Goal: Transaction & Acquisition: Obtain resource

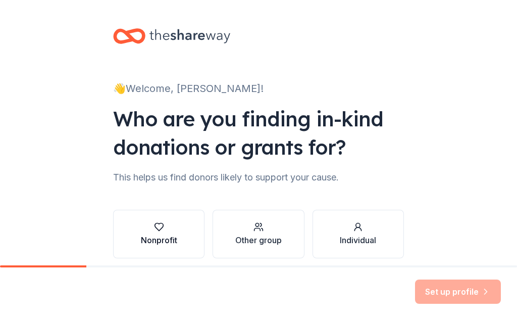
click at [153, 248] on button "Nonprofit" at bounding box center [158, 234] width 91 height 49
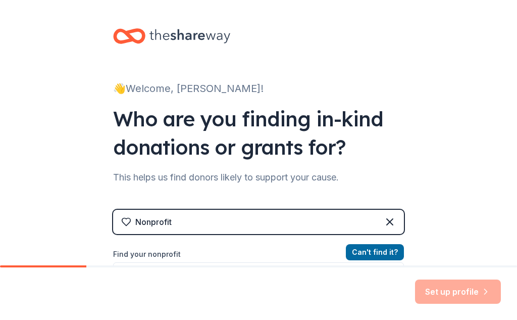
click at [227, 222] on div "Nonprofit" at bounding box center [258, 222] width 291 height 24
click at [289, 274] on div "Set up profile" at bounding box center [258, 293] width 517 height 53
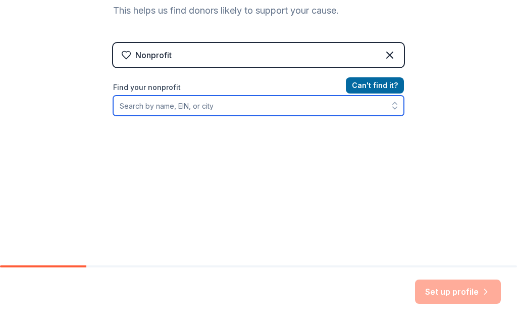
click at [150, 109] on input "Find your nonprofit" at bounding box center [258, 105] width 291 height 20
click at [155, 110] on input "Find your nonprofit" at bounding box center [258, 105] width 291 height 20
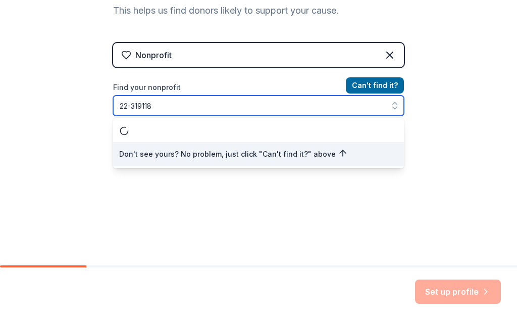
type input "22-3191188"
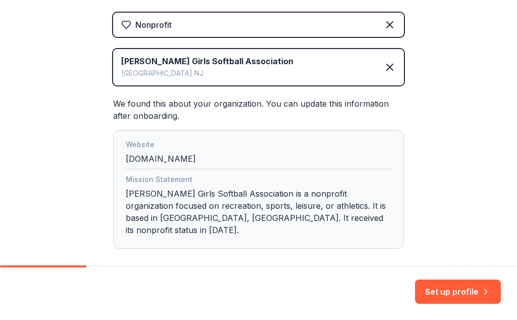
scroll to position [237, 0]
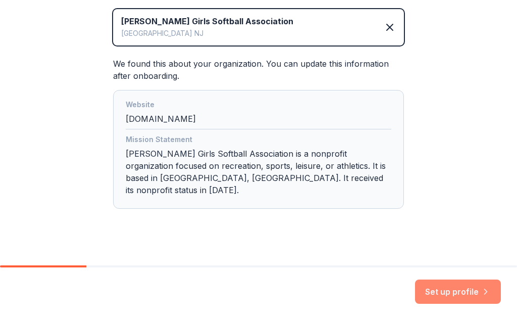
click at [472, 292] on button "Set up profile" at bounding box center [458, 291] width 86 height 24
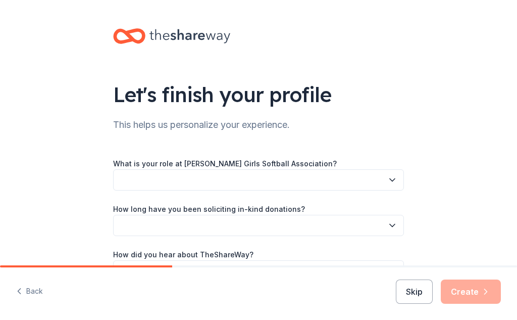
click at [224, 178] on button "button" at bounding box center [258, 179] width 291 height 21
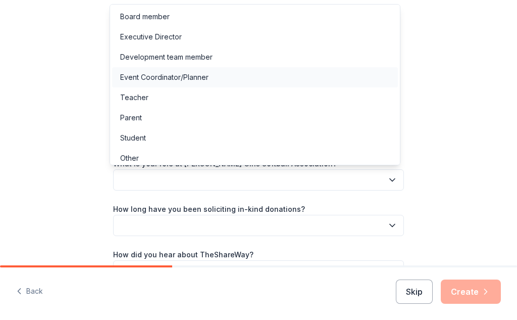
click at [163, 80] on div "Event Coordinator/Planner" at bounding box center [164, 77] width 88 height 12
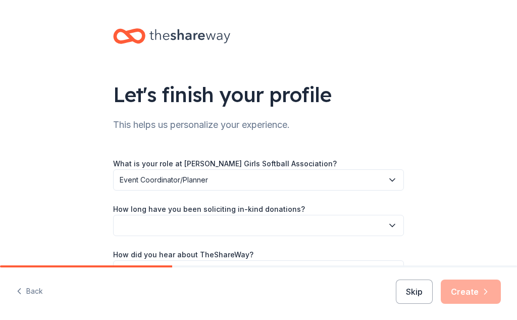
click at [183, 221] on button "button" at bounding box center [258, 225] width 291 height 21
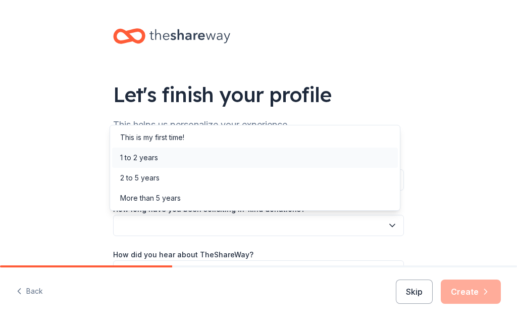
click at [150, 159] on div "1 to 2 years" at bounding box center [139, 158] width 38 height 12
click at [202, 230] on span "1 to 2 years" at bounding box center [252, 225] width 264 height 12
click at [157, 140] on div "This is my first time!" at bounding box center [152, 137] width 64 height 12
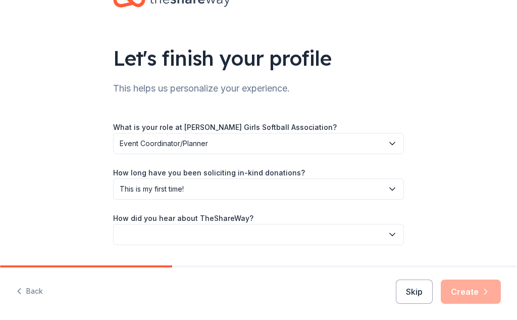
scroll to position [65, 0]
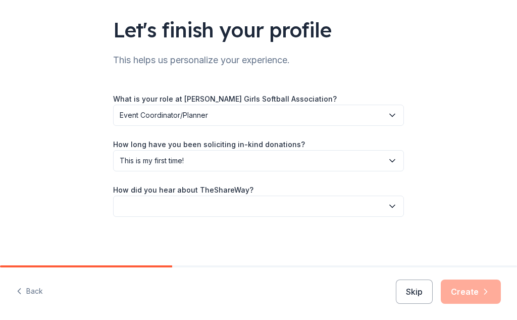
click at [203, 210] on button "button" at bounding box center [258, 206] width 291 height 21
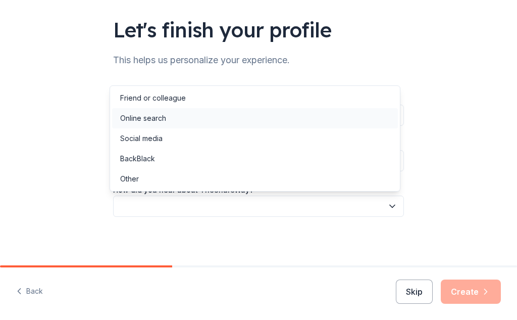
click at [159, 118] on div "Online search" at bounding box center [143, 118] width 46 height 12
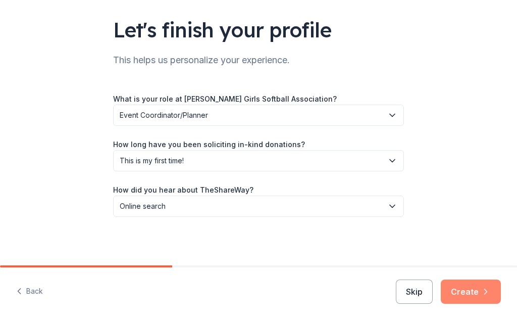
click at [461, 294] on button "Create" at bounding box center [471, 291] width 60 height 24
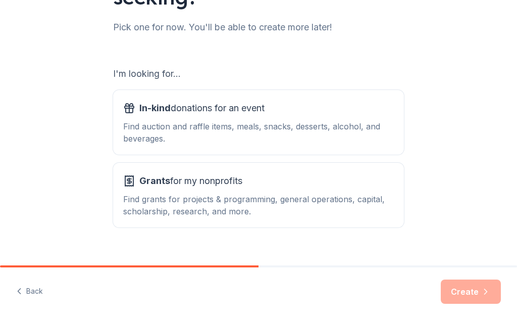
scroll to position [142, 0]
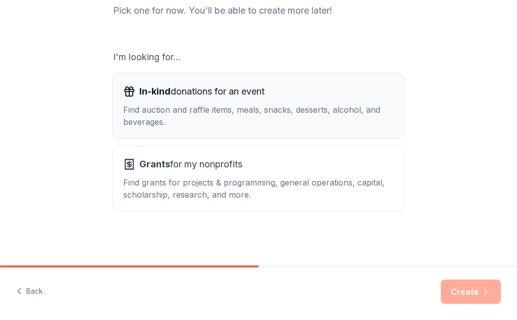
click at [245, 134] on button "In-kind donations for an event Find auction and raffle items, meals, snacks, de…" at bounding box center [258, 105] width 291 height 65
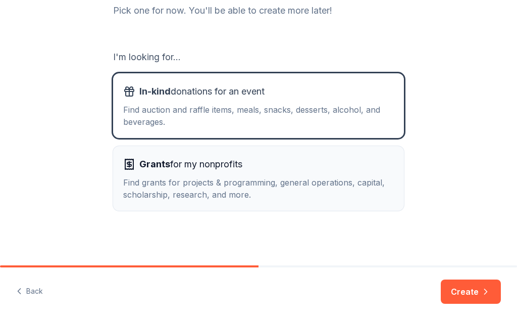
click at [244, 168] on div "Grants for my nonprofits" at bounding box center [258, 164] width 271 height 16
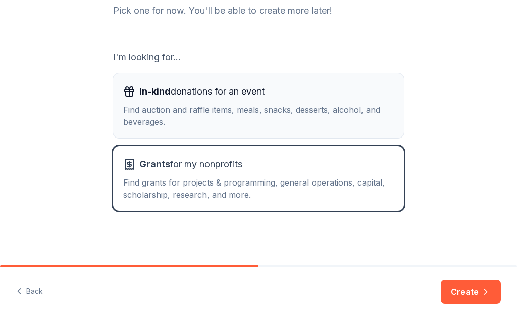
click at [243, 119] on div "Find auction and raffle items, meals, snacks, desserts, alcohol, and beverages." at bounding box center [258, 116] width 271 height 24
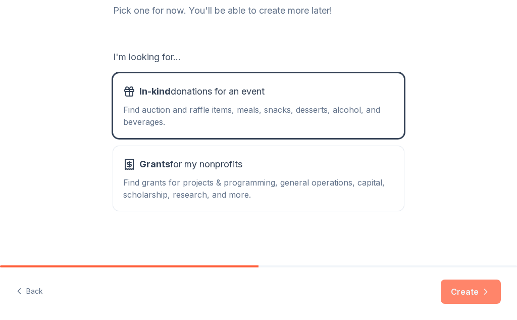
click at [469, 295] on button "Create" at bounding box center [471, 291] width 60 height 24
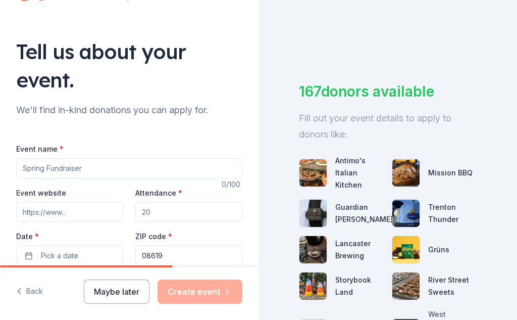
scroll to position [44, 0]
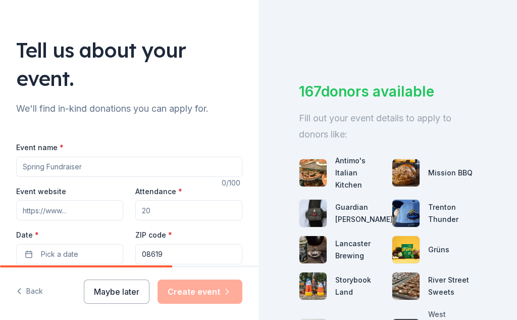
click at [101, 168] on input "Event name *" at bounding box center [129, 167] width 226 height 20
click at [162, 210] on input "Attendance *" at bounding box center [188, 210] width 107 height 20
type input "200"
click at [110, 263] on button "Pick a date" at bounding box center [69, 254] width 107 height 20
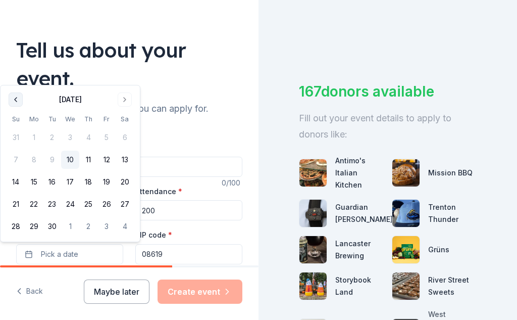
click at [18, 96] on button "Go to previous month" at bounding box center [16, 99] width 14 height 14
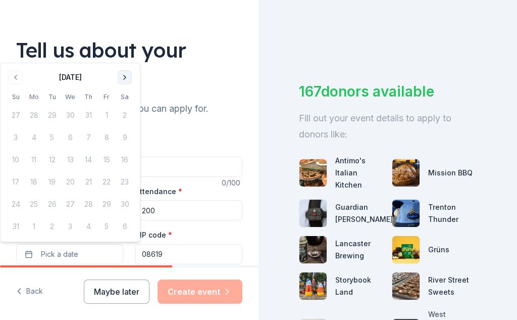
click at [122, 77] on button "Go to next month" at bounding box center [125, 77] width 14 height 14
click at [122, 77] on div "Tell us about your event." at bounding box center [129, 64] width 226 height 57
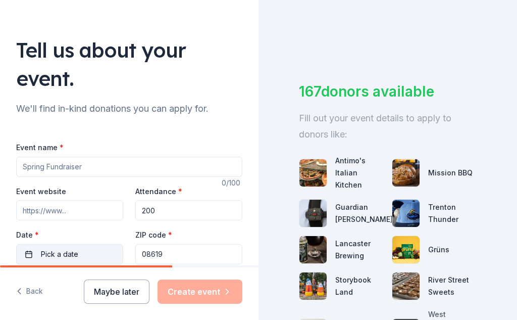
click at [55, 251] on span "Pick a date" at bounding box center [59, 254] width 37 height 12
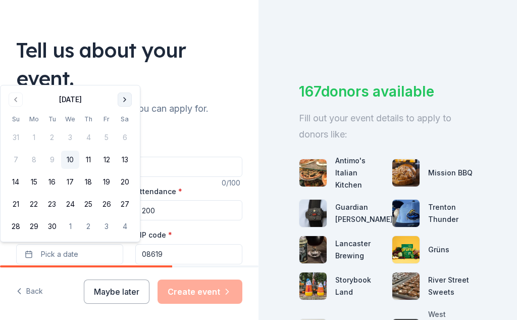
click at [127, 99] on button "Go to next month" at bounding box center [125, 99] width 14 height 14
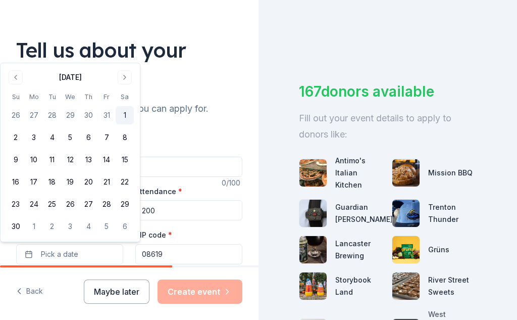
click at [123, 116] on button "1" at bounding box center [125, 115] width 18 height 18
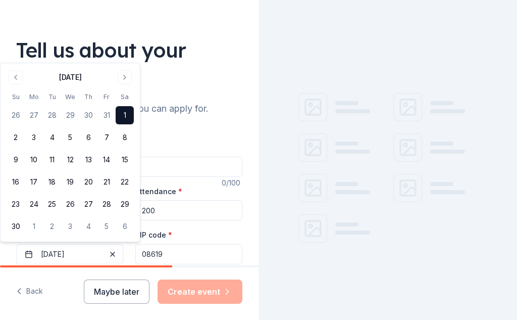
click at [169, 257] on input "08619" at bounding box center [188, 254] width 107 height 20
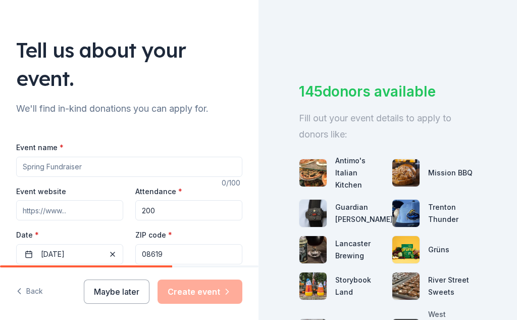
click at [171, 167] on input "Event name *" at bounding box center [129, 167] width 226 height 20
type input "S"
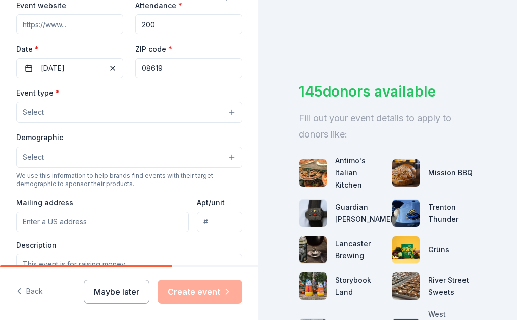
scroll to position [226, 0]
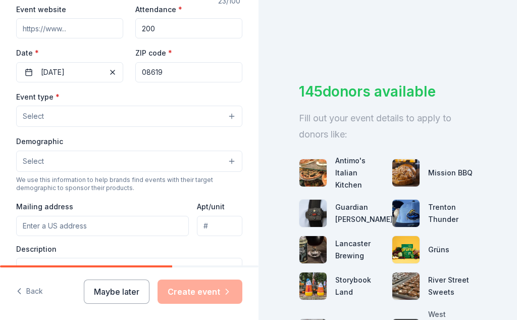
type input "SOFTBALL TOURNAMENT 10U"
click at [176, 120] on button "Select" at bounding box center [129, 116] width 226 height 21
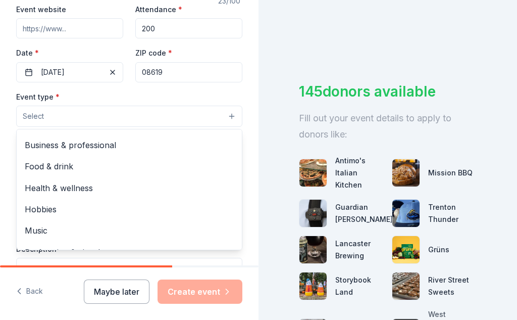
scroll to position [0, 0]
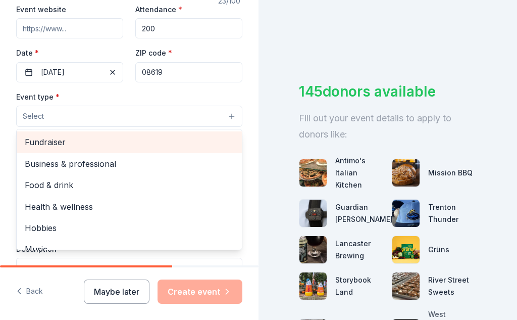
click at [55, 146] on span "Fundraiser" at bounding box center [129, 141] width 209 height 13
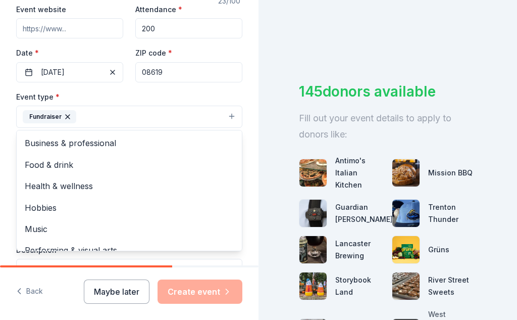
click at [241, 98] on div "Tell us about your event. We'll find in-kind donations you can apply for. Event…" at bounding box center [129, 125] width 259 height 702
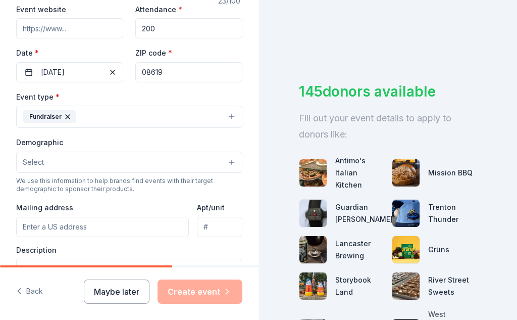
click at [103, 160] on button "Select" at bounding box center [129, 162] width 226 height 21
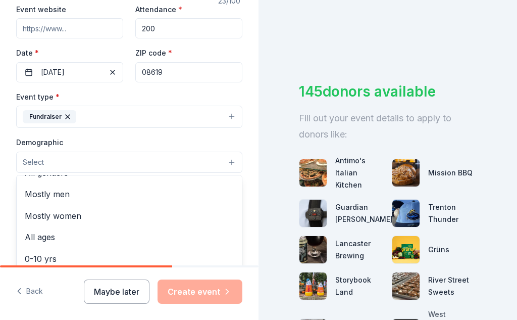
scroll to position [31, 0]
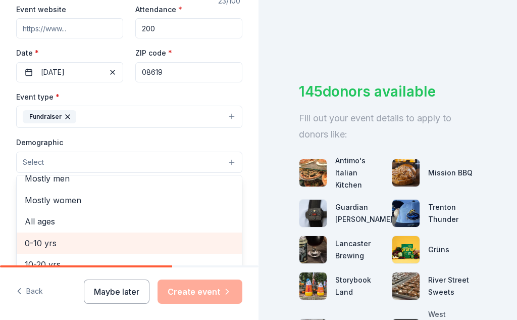
click at [55, 247] on span "0-10 yrs" at bounding box center [129, 242] width 209 height 13
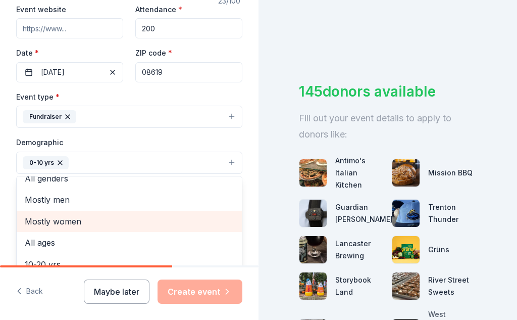
scroll to position [0, 0]
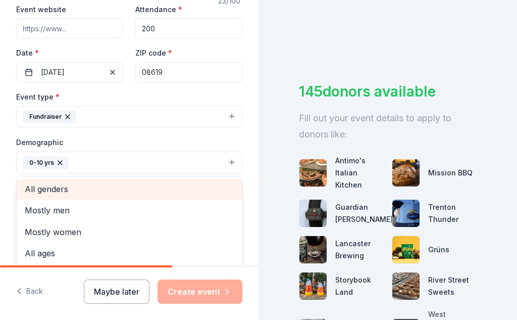
click at [53, 190] on span "All genders" at bounding box center [129, 188] width 209 height 13
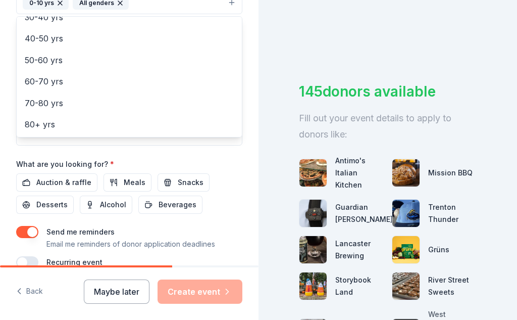
scroll to position [395, 0]
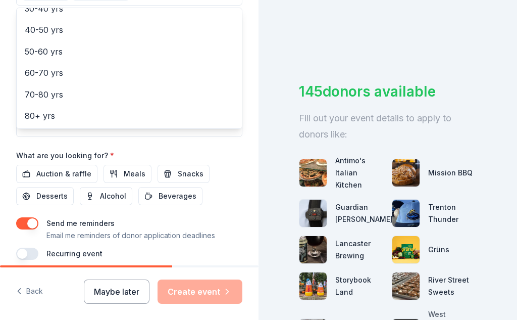
click at [75, 174] on div "Event name * SOFTBALL TOURNAMENT 10U 23 /100 Event website Attendance * 200 Dat…" at bounding box center [129, 25] width 226 height 469
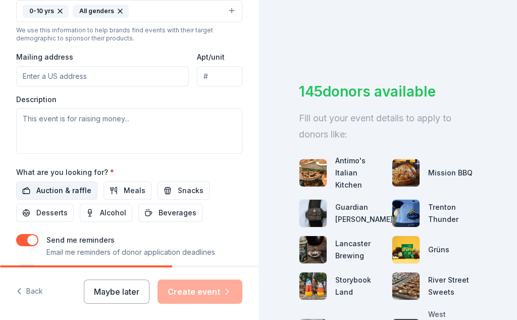
click at [71, 190] on span "Auction & raffle" at bounding box center [63, 190] width 55 height 12
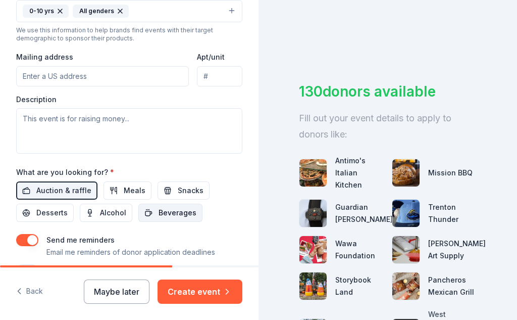
click at [175, 214] on span "Beverages" at bounding box center [178, 213] width 38 height 12
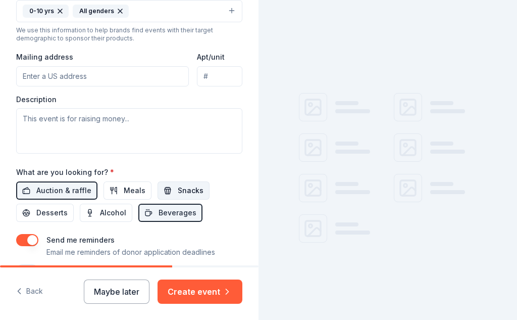
click at [178, 192] on span "Snacks" at bounding box center [191, 190] width 26 height 12
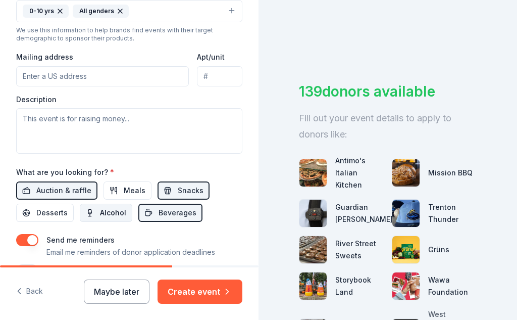
drag, startPoint x: 113, startPoint y: 190, endPoint x: 110, endPoint y: 206, distance: 16.5
click at [114, 190] on button "Meals" at bounding box center [128, 190] width 48 height 18
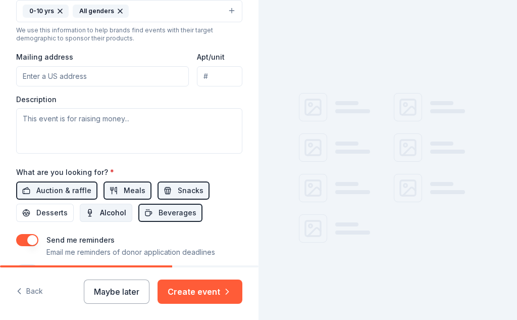
click at [107, 215] on span "Alcohol" at bounding box center [113, 213] width 26 height 12
click at [50, 210] on span "Desserts" at bounding box center [51, 213] width 31 height 12
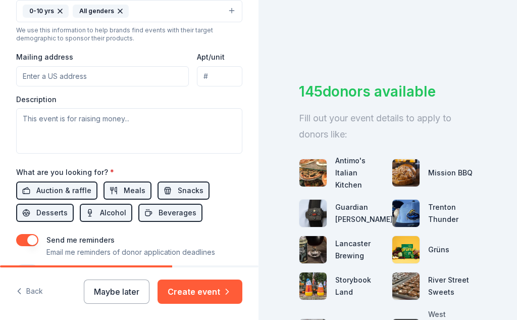
click at [73, 78] on input "Mailing address" at bounding box center [102, 76] width 173 height 20
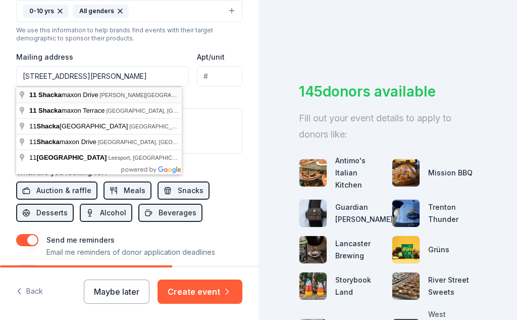
type input "11 Shackamaxon Drive, Hamilton Township, NJ, 08690"
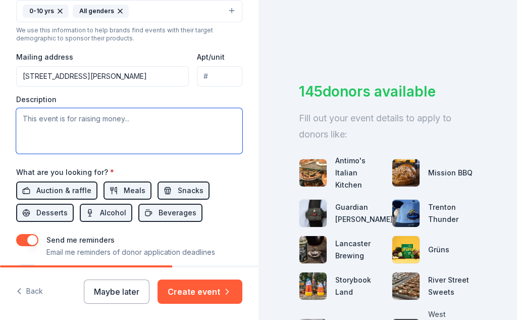
click at [147, 124] on textarea at bounding box center [129, 130] width 226 height 45
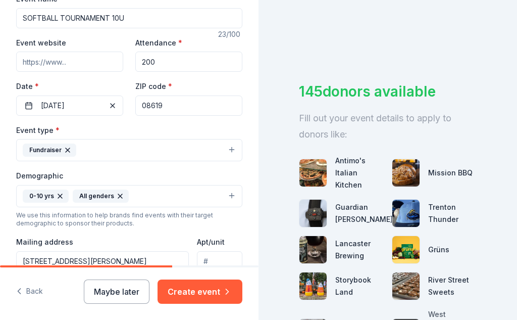
drag, startPoint x: 67, startPoint y: 51, endPoint x: 62, endPoint y: 59, distance: 10.2
paste input "[URL][DOMAIN_NAME]"
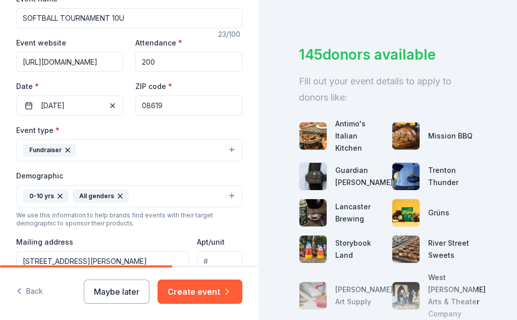
type input "[URL][DOMAIN_NAME]"
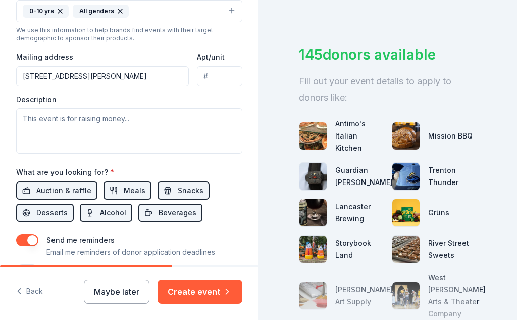
scroll to position [438, 0]
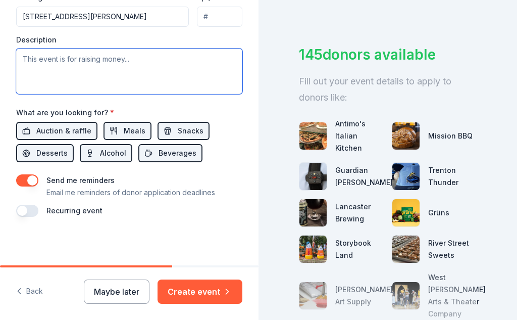
paste textarea "Greetings from the 9U Hurricanes, I hope this message finds you well. My name i…"
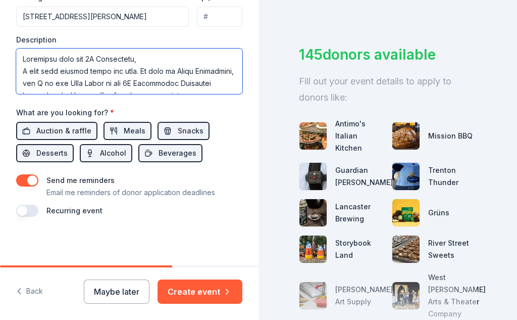
scroll to position [322, 0]
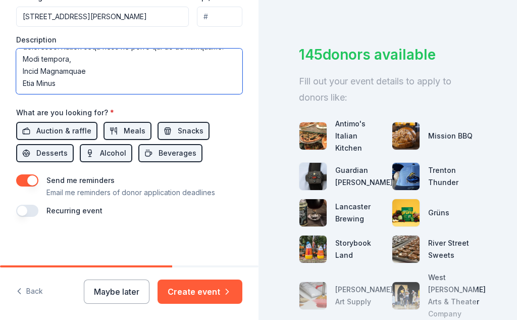
click at [81, 87] on textarea at bounding box center [129, 71] width 226 height 45
paste textarea "Venmo “In-Kind Donation” TO @momma_wiz last four 3267 Checks Made Payable to “H…"
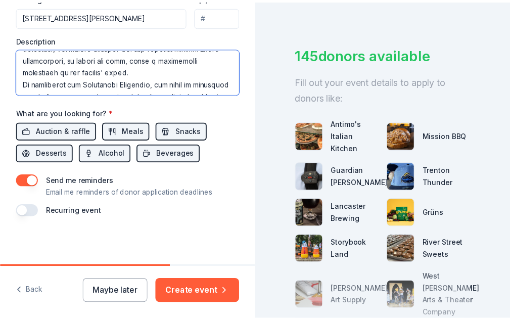
scroll to position [0, 0]
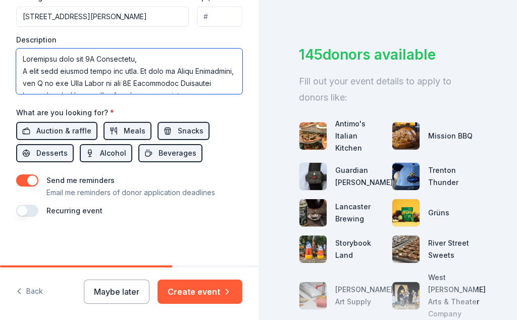
drag, startPoint x: 54, startPoint y: 89, endPoint x: 7, endPoint y: 18, distance: 85.3
type textarea "Greetings from the 9U Hurricanes, I hope this message finds you well. My name i…"
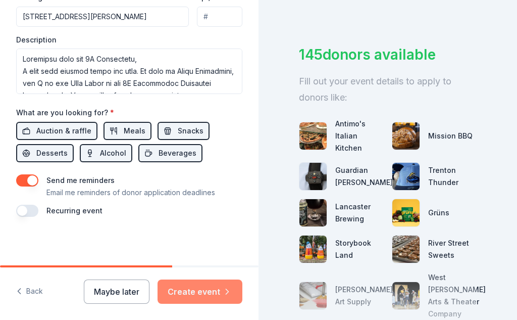
click at [200, 294] on button "Create event" at bounding box center [200, 291] width 85 height 24
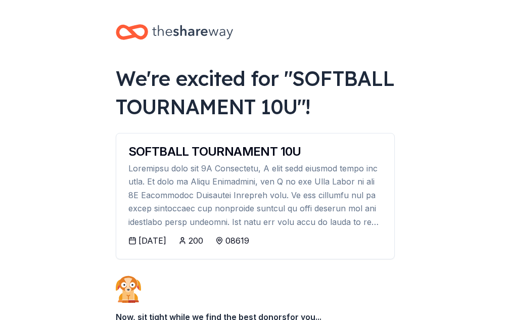
scroll to position [149, 0]
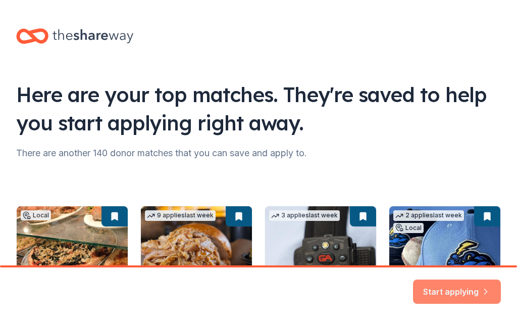
click at [442, 286] on button "Start applying" at bounding box center [457, 285] width 88 height 24
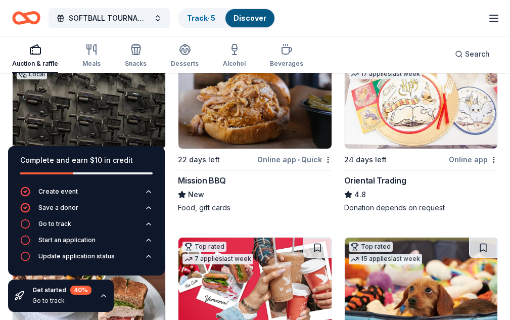
scroll to position [370, 0]
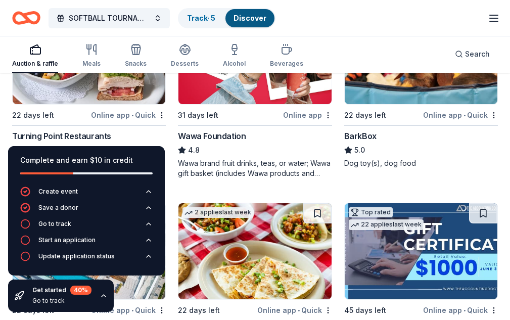
click at [106, 297] on icon "button" at bounding box center [104, 296] width 8 height 8
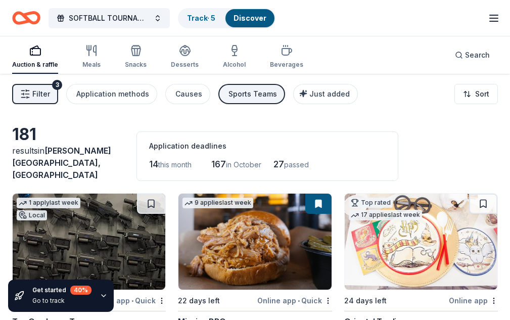
scroll to position [185, 0]
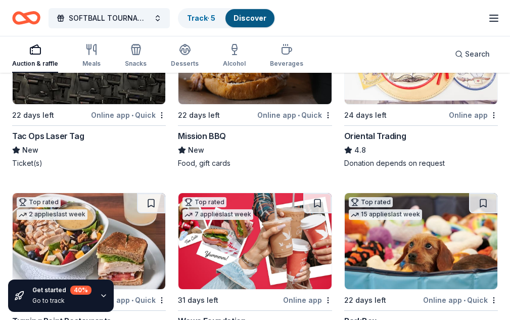
click at [178, 88] on img at bounding box center [254, 56] width 153 height 96
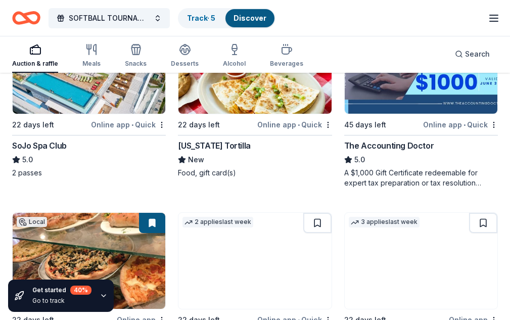
scroll to position [741, 0]
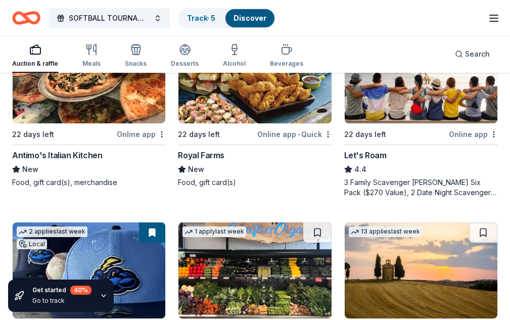
click at [92, 222] on img at bounding box center [89, 270] width 153 height 96
click at [215, 17] on link "Track · 5" at bounding box center [201, 18] width 28 height 9
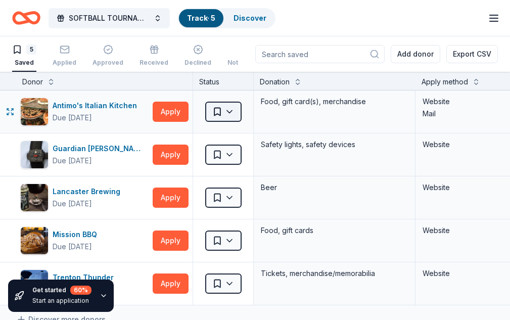
click at [223, 112] on html "SOFTBALL TOURNAMENT 10U Track · 5 Discover Start free trial Earn Rewards 5 Save…" at bounding box center [255, 160] width 510 height 320
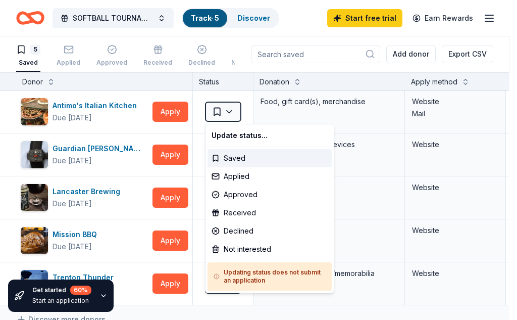
click at [177, 80] on html "SOFTBALL TOURNAMENT 10U Track · 5 Discover Start free trial Earn Rewards 5 Save…" at bounding box center [258, 160] width 517 height 320
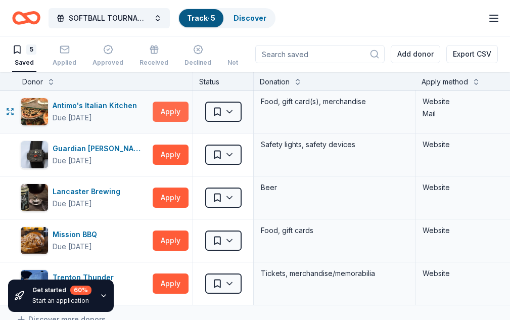
click at [165, 111] on button "Apply" at bounding box center [171, 112] width 36 height 20
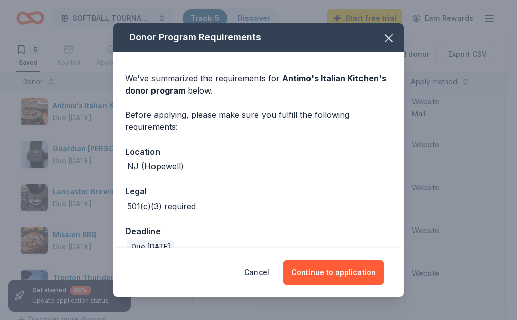
scroll to position [18, 0]
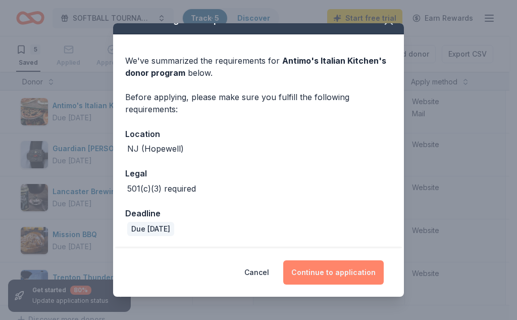
click at [310, 270] on button "Continue to application" at bounding box center [333, 272] width 101 height 24
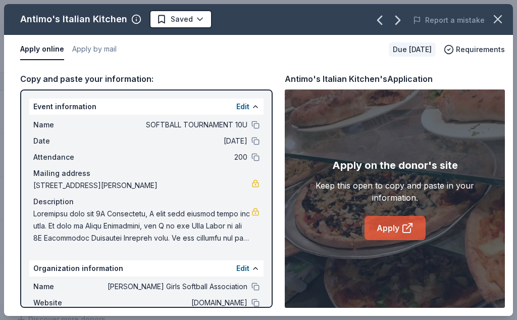
click at [377, 230] on link "Apply" at bounding box center [395, 228] width 61 height 24
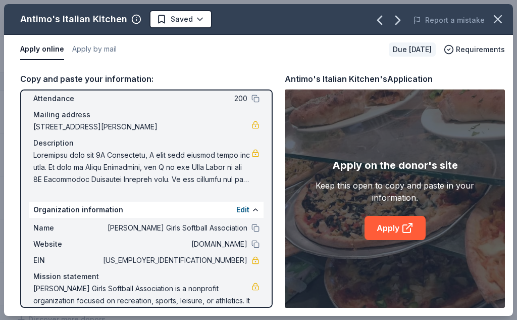
scroll to position [83, 0]
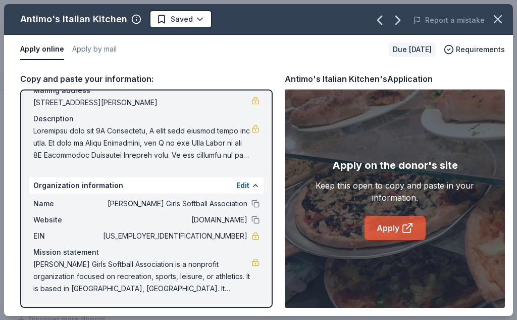
click at [393, 232] on link "Apply" at bounding box center [395, 228] width 61 height 24
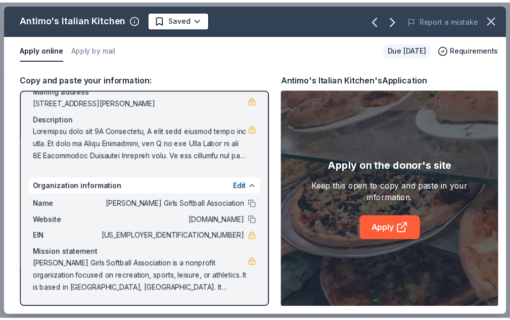
scroll to position [741, 0]
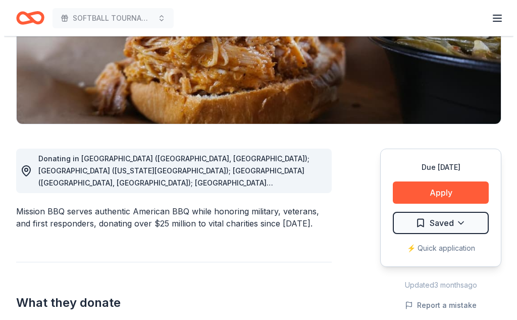
scroll to position [185, 0]
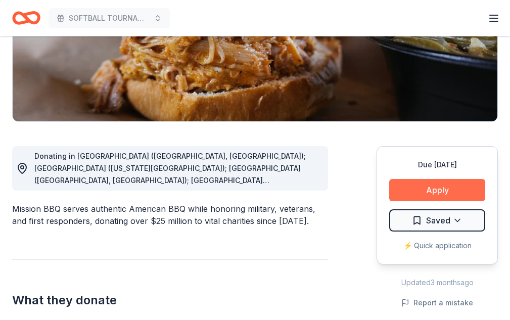
click at [393, 191] on button "Apply" at bounding box center [437, 190] width 96 height 22
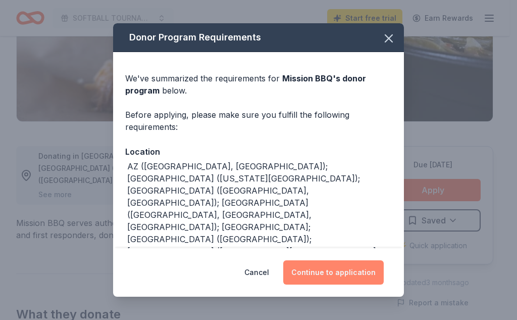
click at [373, 269] on button "Continue to application" at bounding box center [333, 272] width 101 height 24
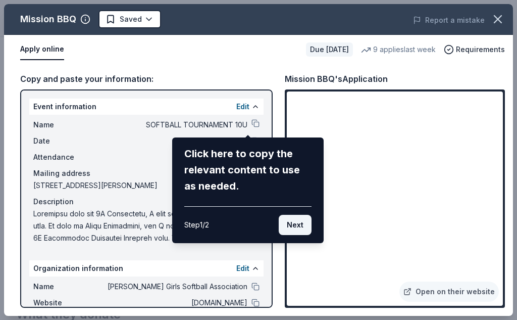
click at [288, 229] on button "Next" at bounding box center [295, 225] width 33 height 20
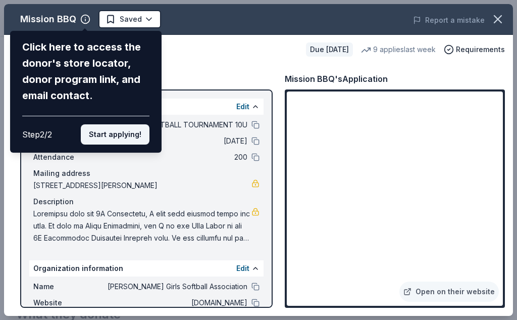
click at [120, 137] on button "Start applying!" at bounding box center [115, 134] width 69 height 20
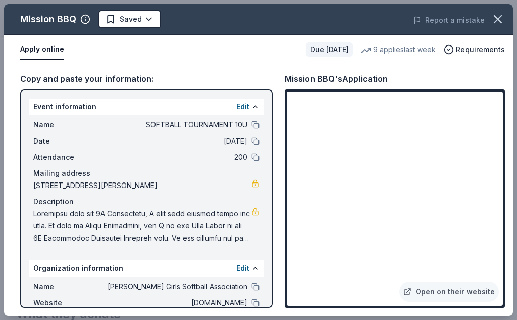
click at [229, 69] on div "Copy and paste your information: Event information Edit Name SOFTBALL TOURNAMEN…" at bounding box center [258, 190] width 509 height 252
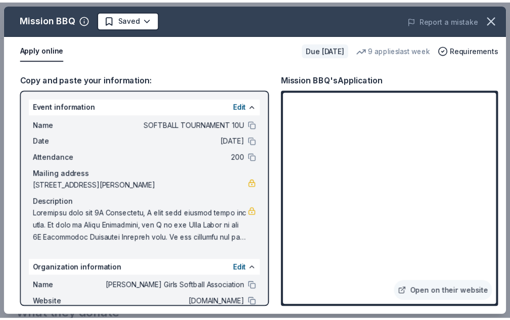
scroll to position [83, 0]
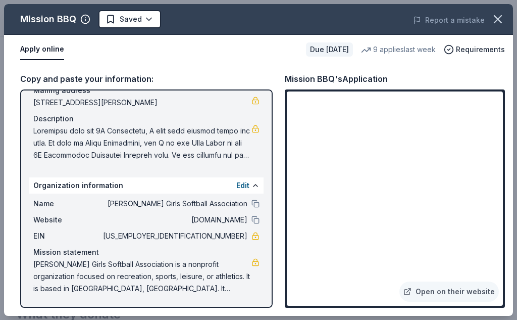
click at [253, 61] on div "Apply online Due in 22 days 9 applies last week Requirements" at bounding box center [258, 49] width 509 height 29
click at [502, 25] on icon "button" at bounding box center [498, 19] width 14 height 14
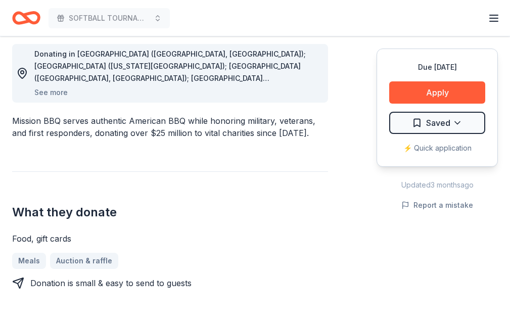
scroll to position [556, 0]
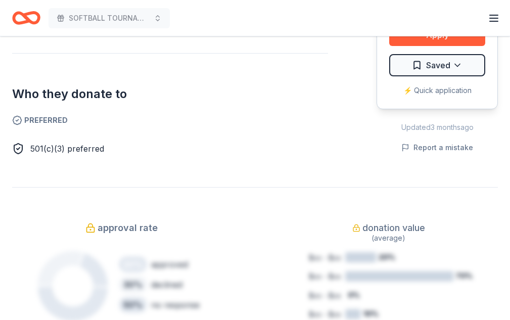
click at [144, 88] on h2 "Who they donate to" at bounding box center [170, 94] width 316 height 16
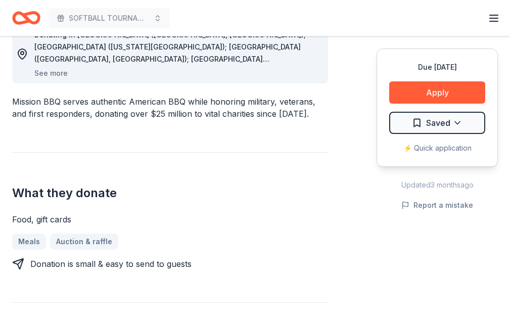
scroll to position [0, 0]
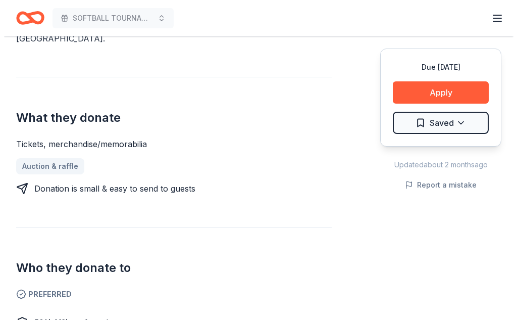
scroll to position [370, 0]
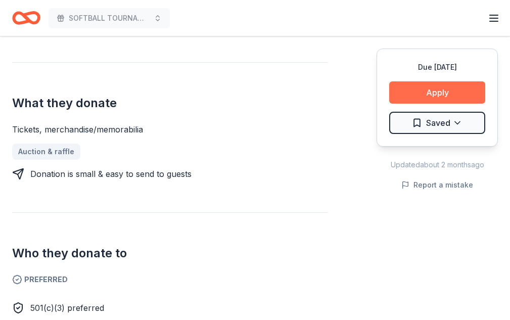
click at [451, 92] on button "Apply" at bounding box center [437, 92] width 96 height 22
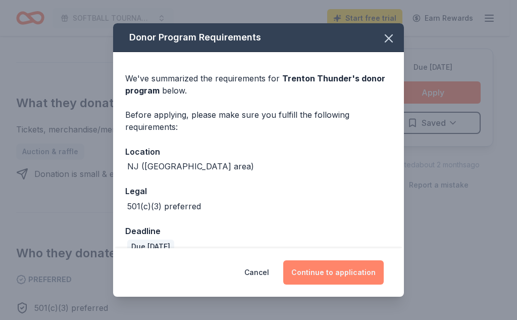
click at [331, 271] on button "Continue to application" at bounding box center [333, 272] width 101 height 24
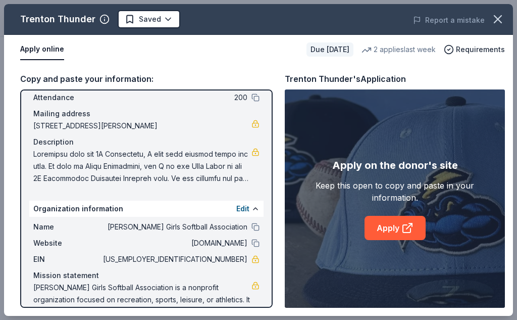
scroll to position [83, 0]
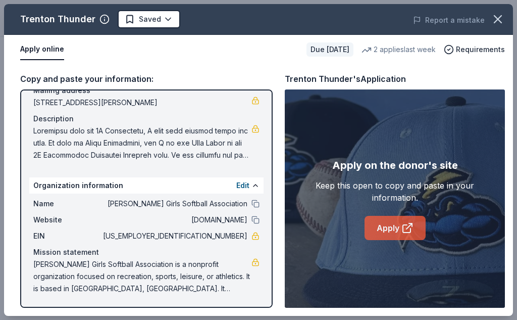
click at [396, 235] on link "Apply" at bounding box center [395, 228] width 61 height 24
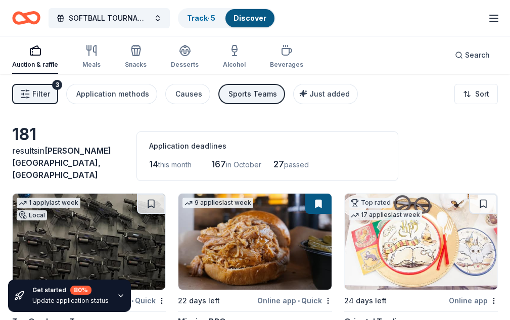
click at [44, 95] on span "Filter" at bounding box center [41, 94] width 18 height 12
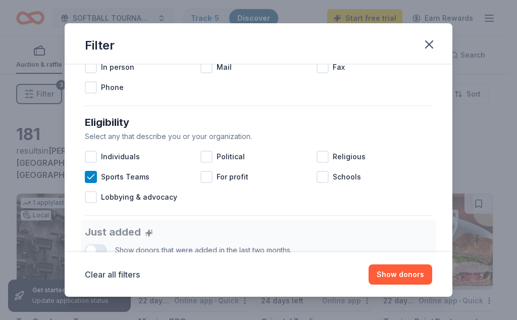
scroll to position [248, 0]
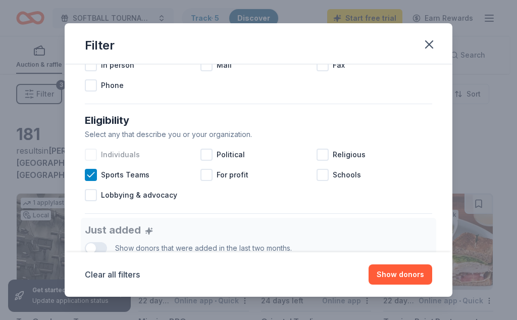
click at [90, 152] on div at bounding box center [91, 155] width 12 height 12
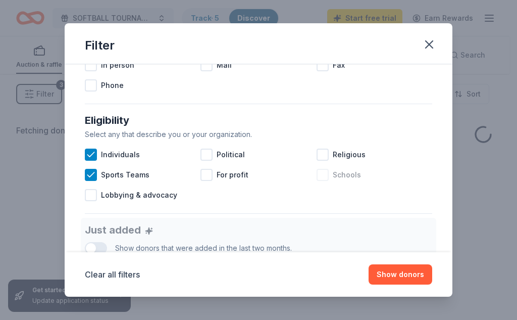
click at [323, 178] on div at bounding box center [323, 175] width 12 height 12
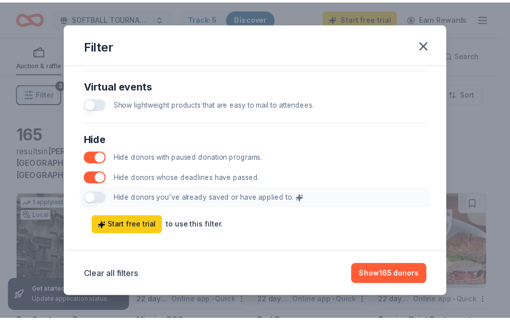
scroll to position [547, 0]
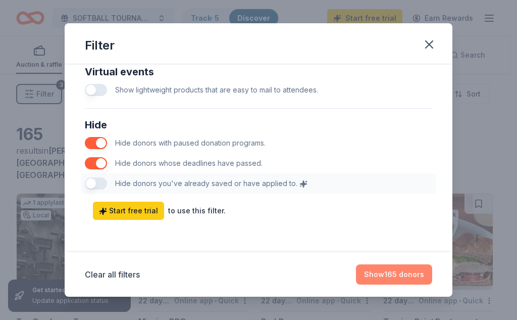
click at [415, 273] on button "Show 165 donors" at bounding box center [394, 274] width 76 height 20
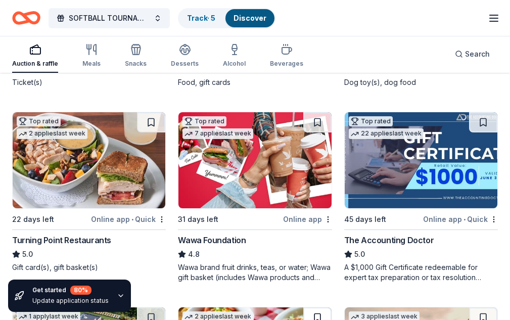
scroll to position [269, 0]
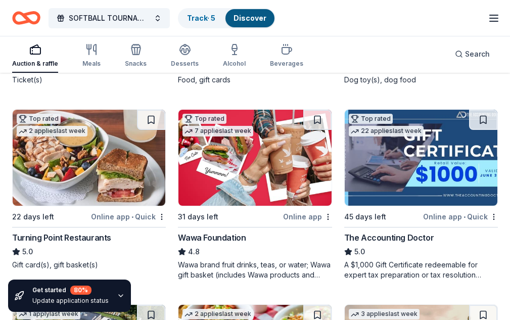
click at [178, 168] on img at bounding box center [254, 158] width 153 height 96
click at [345, 172] on img at bounding box center [421, 158] width 153 height 96
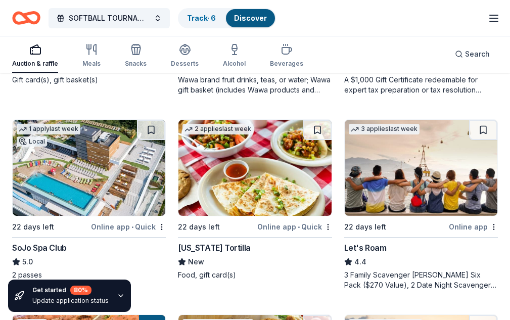
click at [345, 168] on img at bounding box center [421, 168] width 153 height 96
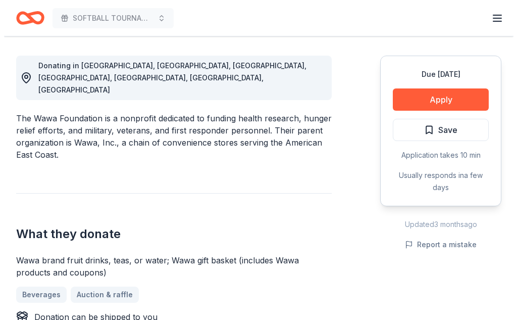
scroll to position [370, 0]
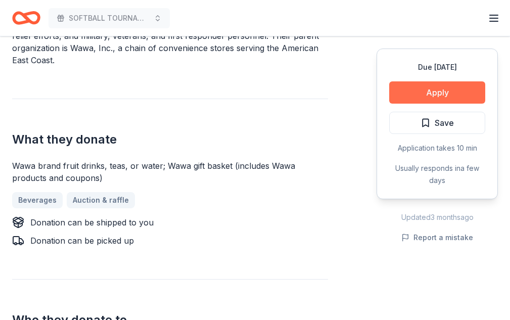
click at [419, 90] on button "Apply" at bounding box center [437, 92] width 96 height 22
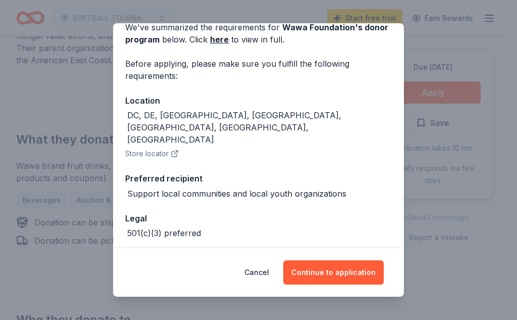
scroll to position [72, 0]
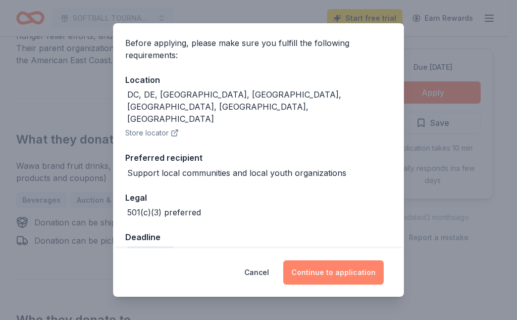
click at [309, 267] on button "Continue to application" at bounding box center [333, 272] width 101 height 24
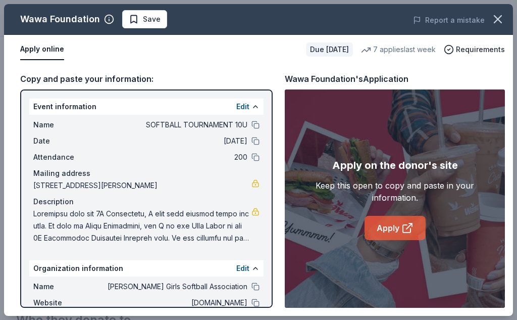
click at [408, 229] on icon at bounding box center [408, 228] width 12 height 12
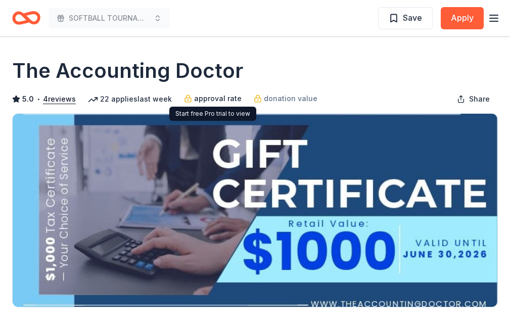
click at [221, 98] on span "approval rate" at bounding box center [217, 98] width 47 height 12
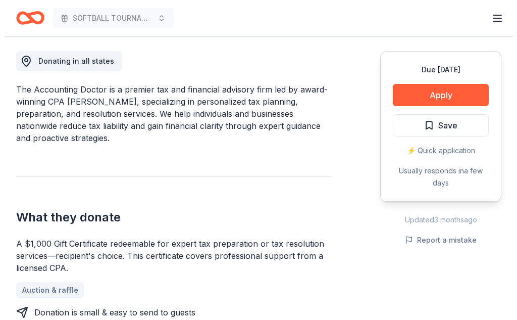
scroll to position [370, 0]
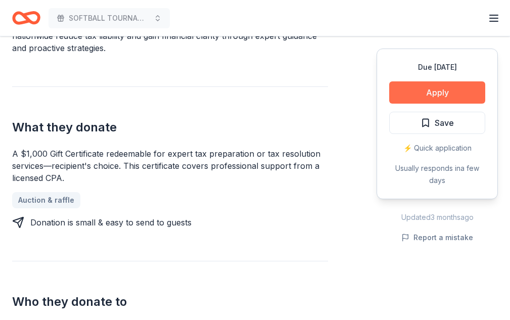
click at [449, 98] on button "Apply" at bounding box center [437, 92] width 96 height 22
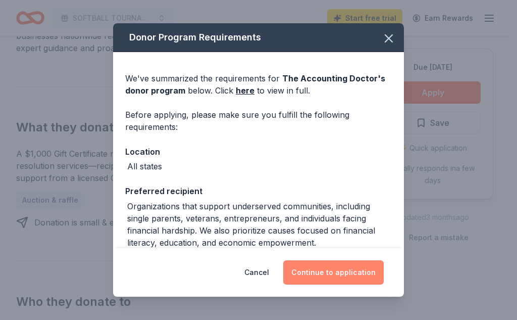
click at [302, 271] on button "Continue to application" at bounding box center [333, 272] width 101 height 24
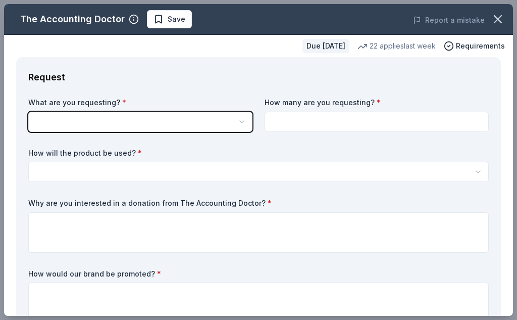
scroll to position [0, 0]
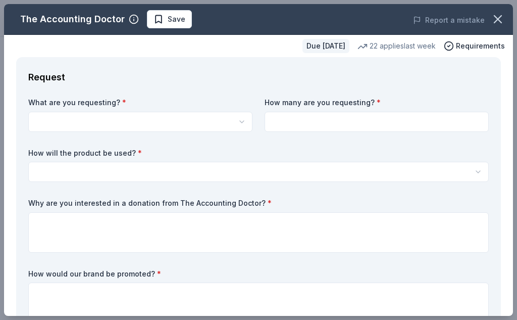
click at [152, 124] on html "SOFTBALL TOURNAMENT 10U Save Apply Due in 45 days Share The Accounting Doctor 5…" at bounding box center [258, 160] width 517 height 320
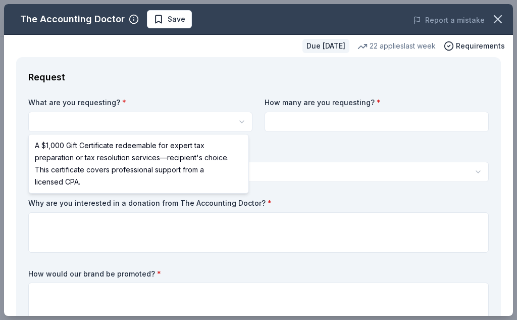
select select "A $1,000 Gift Certificate redeemable for expert tax preparation or tax resoluti…"
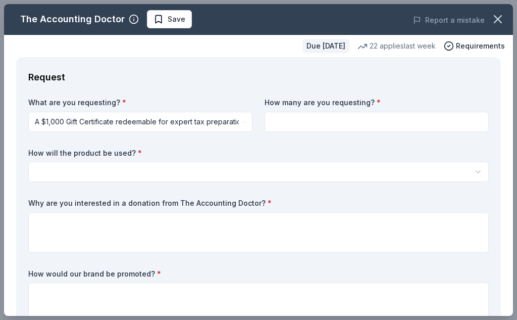
click at [291, 121] on input at bounding box center [377, 122] width 224 height 20
type input "1"
click at [164, 175] on html "SOFTBALL TOURNAMENT 10U Save Apply Due in 45 days Share The Accounting Doctor 5…" at bounding box center [258, 160] width 517 height 320
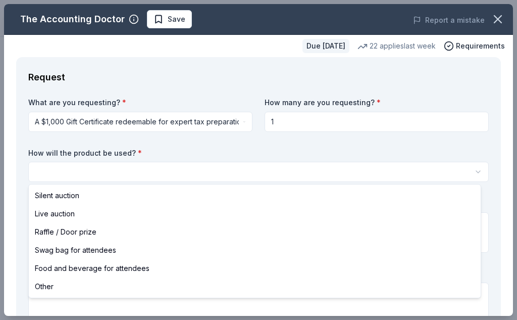
select select "raffleDoorPrize"
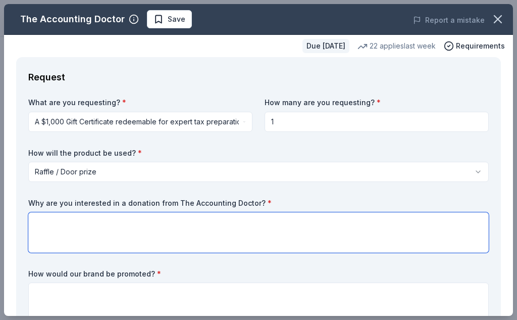
click at [79, 231] on textarea at bounding box center [258, 232] width 461 height 40
type textarea "To benefit thew"
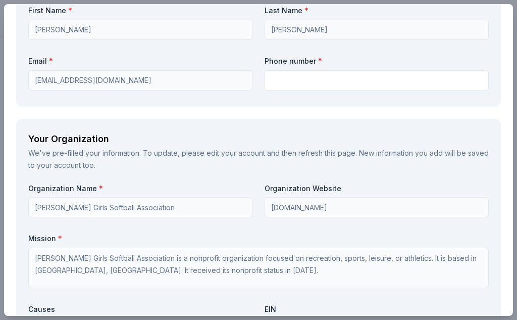
scroll to position [1111, 0]
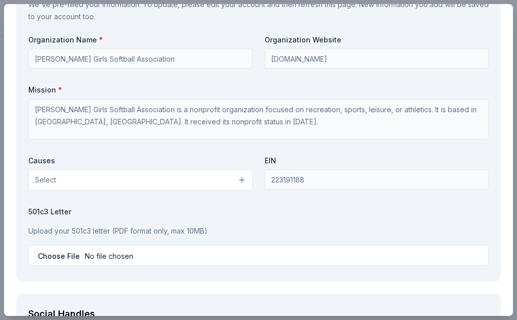
click at [196, 187] on button "Select" at bounding box center [140, 179] width 224 height 21
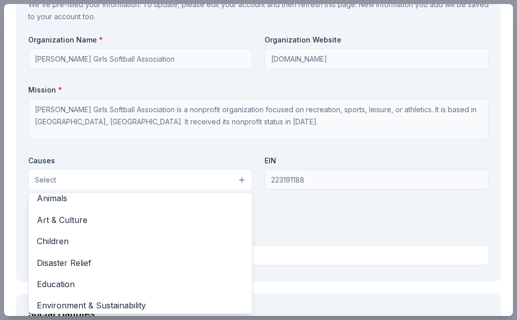
scroll to position [0, 0]
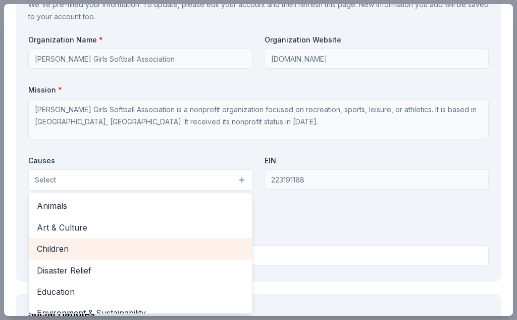
click at [80, 246] on span "Children" at bounding box center [140, 248] width 207 height 13
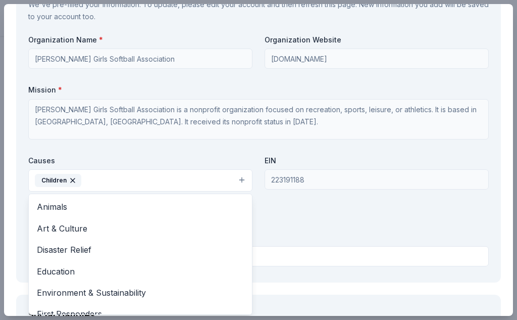
click at [312, 212] on div "Organization Name * Hamilton Girls Softball Association Organization Website hg…" at bounding box center [258, 152] width 461 height 235
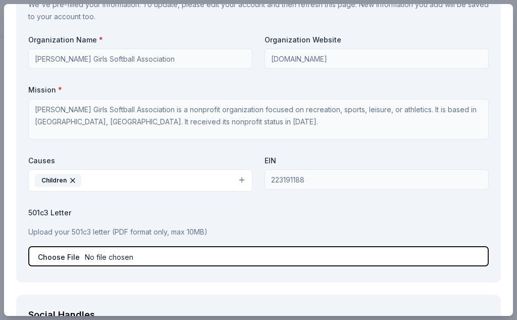
click at [55, 255] on input "file" at bounding box center [258, 256] width 461 height 20
type input "C:\fakepath\9U canes Template.pdf"
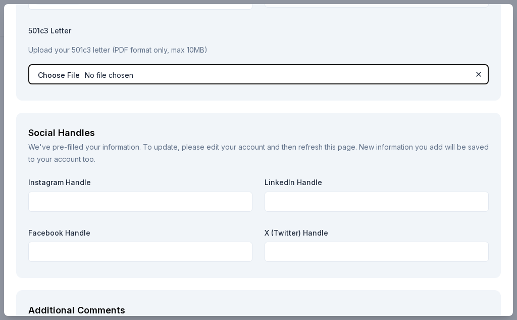
scroll to position [1297, 0]
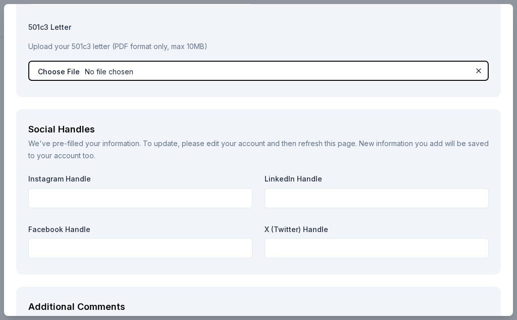
click at [63, 73] on input "file" at bounding box center [258, 71] width 461 height 20
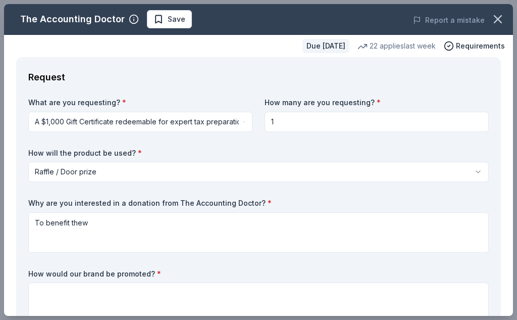
scroll to position [185, 0]
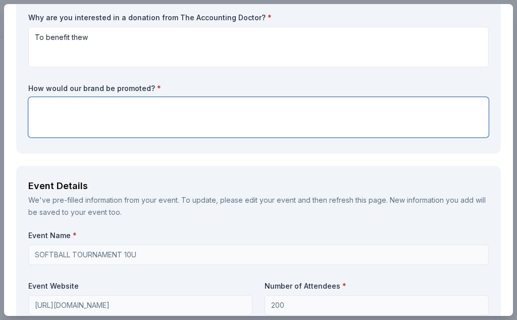
click at [130, 120] on textarea at bounding box center [258, 117] width 461 height 40
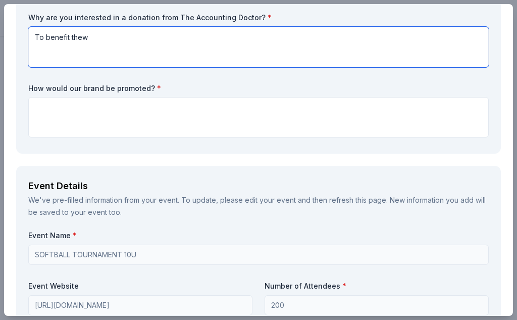
click at [103, 42] on textarea "To benefit thew" at bounding box center [258, 47] width 461 height 40
type textarea "To benefit the young girls softball athletes"
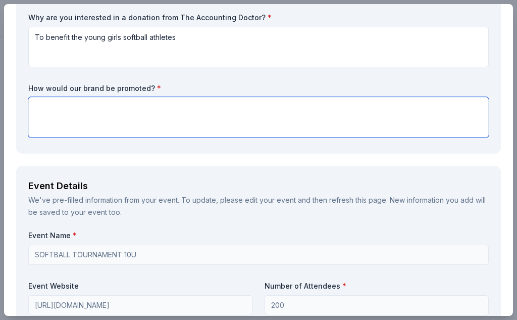
click at [101, 112] on textarea at bounding box center [258, 117] width 461 height 40
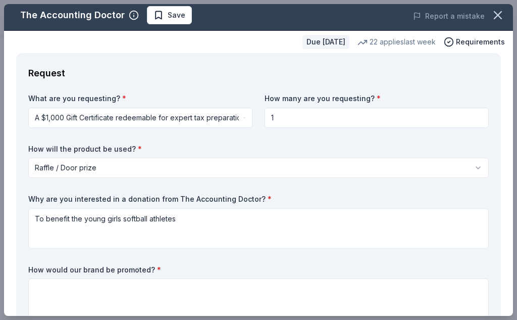
scroll to position [0, 0]
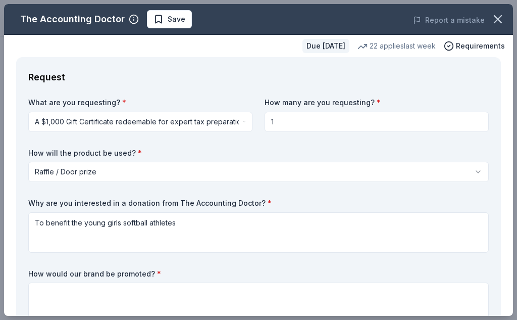
click at [291, 127] on input "1" at bounding box center [377, 122] width 224 height 20
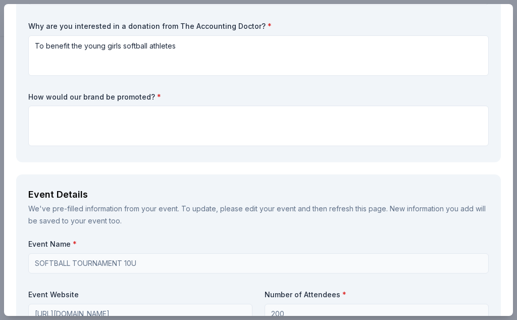
scroll to position [185, 0]
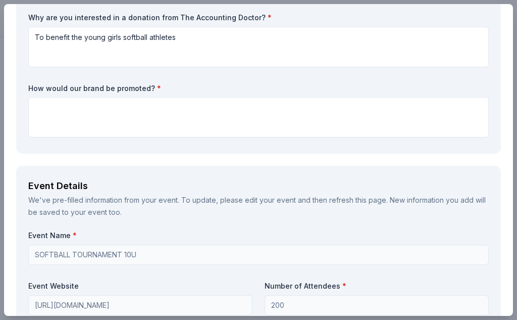
type input "2"
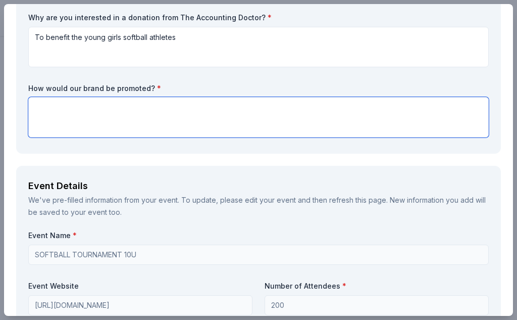
paste textarea "By supporting the Hurricanes Fastpitch, you would be investing in the future of…"
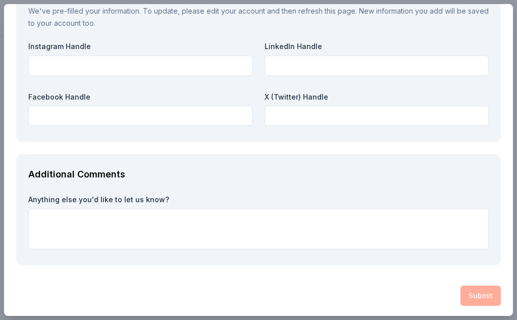
scroll to position [1435, 0]
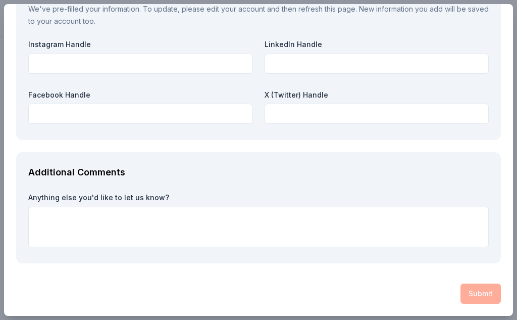
type textarea "By supporting the Hurricanes Fastpitch, you would be investing in the future of…"
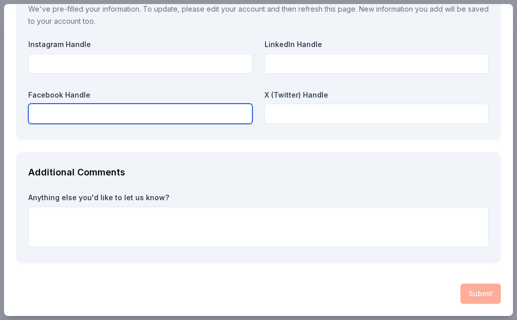
paste input "https://www.facebook.com/HamiltonGirlsSoftballAssociation"
type input "https://www.facebook.com/HamiltonGirlsSoftballAssociation"
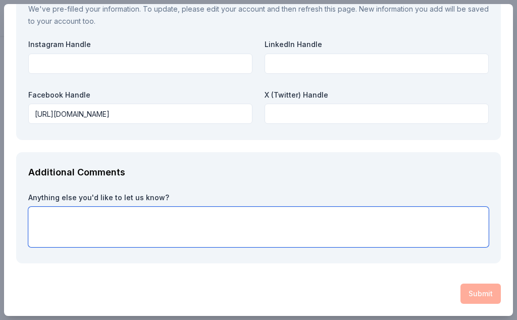
click at [106, 224] on textarea at bounding box center [258, 227] width 461 height 40
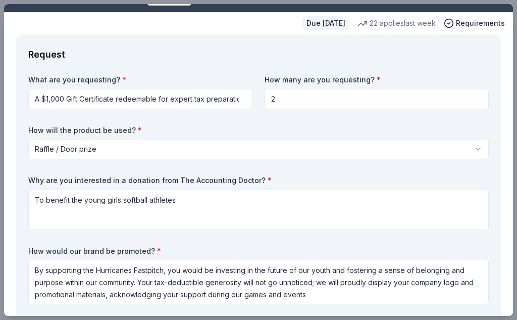
scroll to position [11, 0]
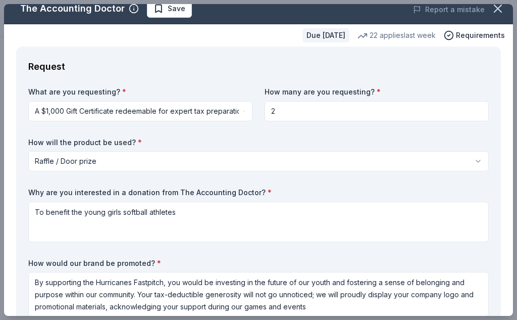
click at [238, 114] on html "SOFTBALL TOURNAMENT 10U Save Apply Due in 45 days Share The Accounting Doctor 5…" at bounding box center [258, 160] width 517 height 320
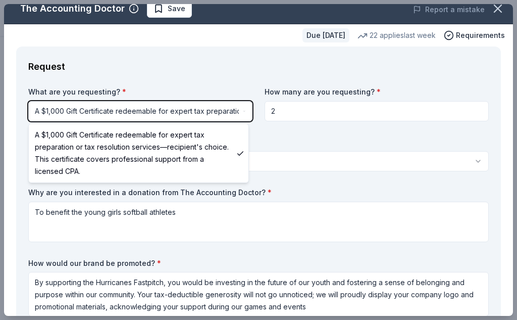
click at [497, 87] on html "SOFTBALL TOURNAMENT 10U Save Apply Due in 45 days Share The Accounting Doctor 5…" at bounding box center [258, 160] width 517 height 320
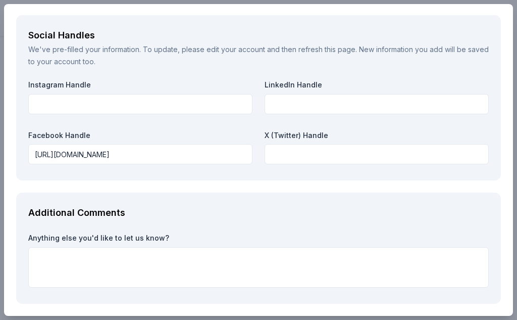
scroll to position [1435, 0]
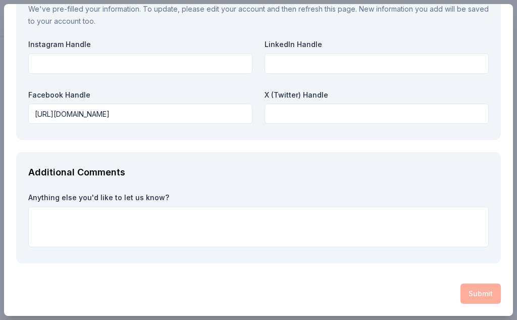
click at [463, 299] on div "Submit" at bounding box center [258, 293] width 485 height 20
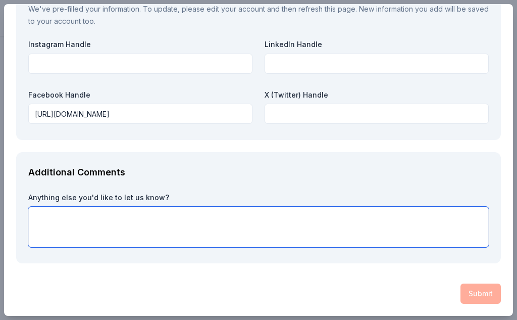
click at [226, 244] on textarea at bounding box center [258, 227] width 461 height 40
click at [251, 210] on textarea "Please help our community" at bounding box center [258, 227] width 461 height 40
type textarea "Please help our community"
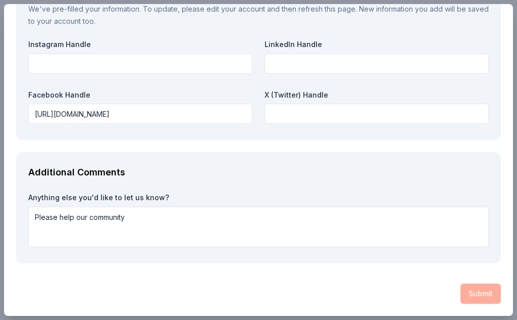
click at [243, 171] on div "Additional Comments" at bounding box center [258, 172] width 461 height 16
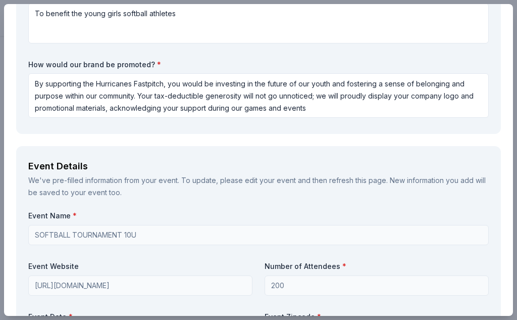
scroll to position [395, 0]
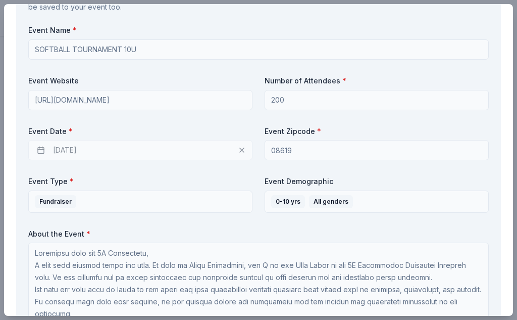
click at [183, 230] on label "About the Event *" at bounding box center [258, 234] width 461 height 10
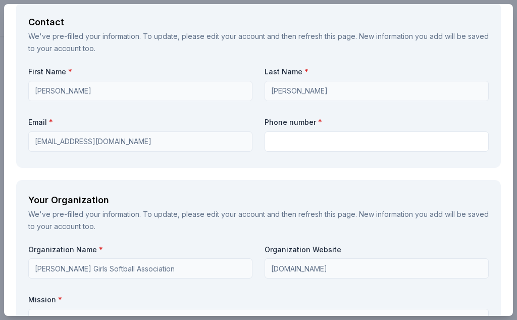
scroll to position [909, 0]
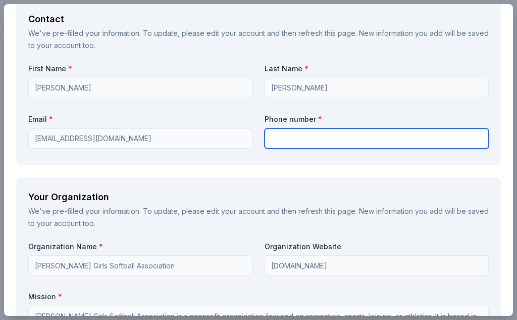
click at [318, 138] on input "text" at bounding box center [377, 138] width 224 height 20
type input "2159341456"
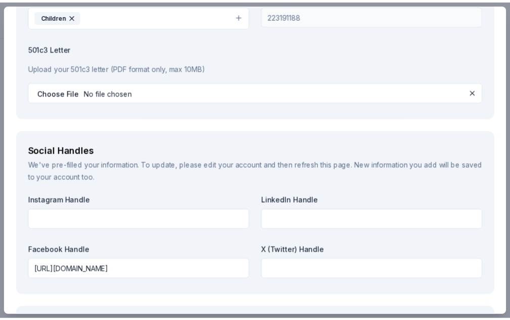
scroll to position [1435, 0]
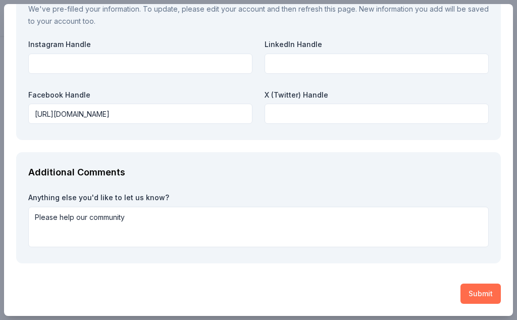
click at [465, 296] on button "Submit" at bounding box center [481, 293] width 40 height 20
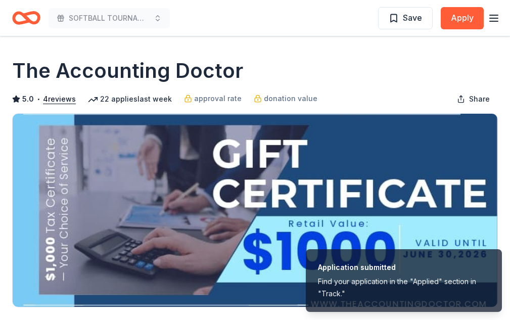
scroll to position [0, 0]
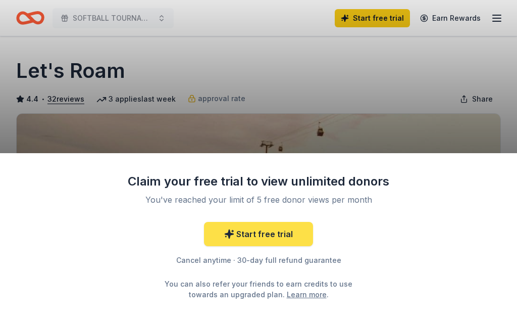
click at [260, 236] on link "Start free trial" at bounding box center [258, 234] width 109 height 24
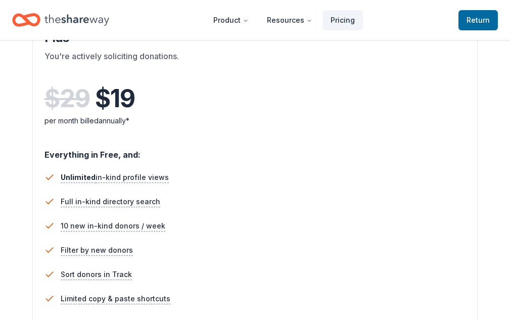
scroll to position [741, 0]
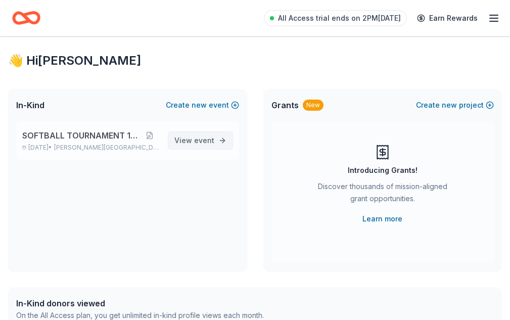
click at [218, 150] on link "View event" at bounding box center [200, 140] width 65 height 18
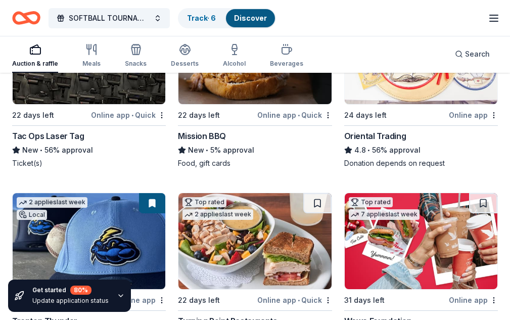
scroll to position [370, 0]
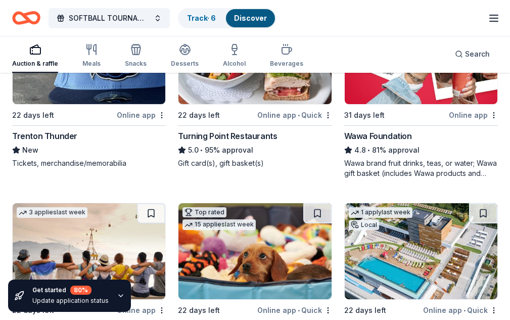
click at [178, 103] on img at bounding box center [254, 56] width 153 height 96
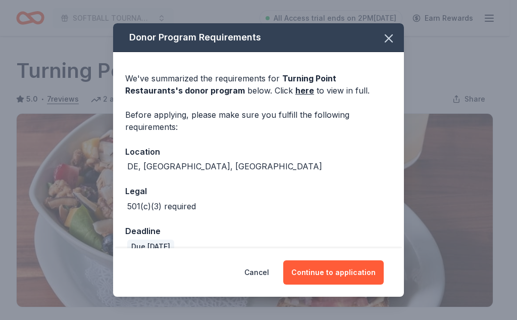
scroll to position [185, 0]
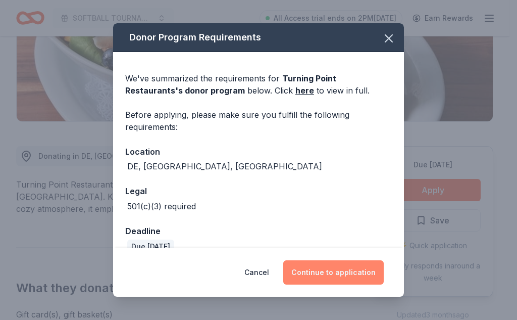
click at [344, 269] on button "Continue to application" at bounding box center [333, 272] width 101 height 24
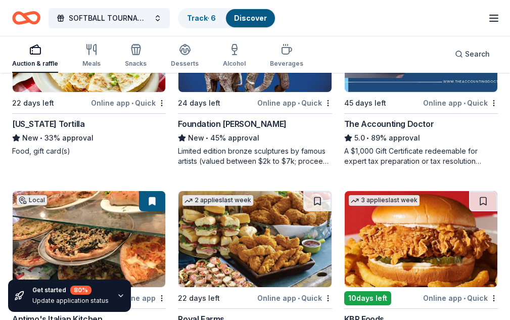
scroll to position [833, 0]
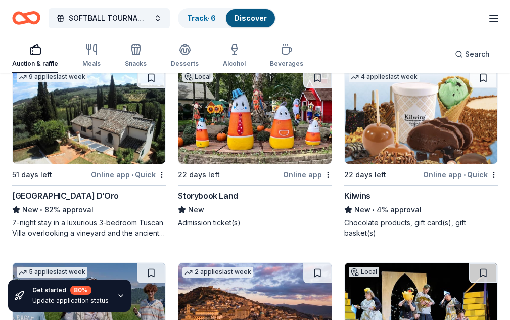
scroll to position [1858, 0]
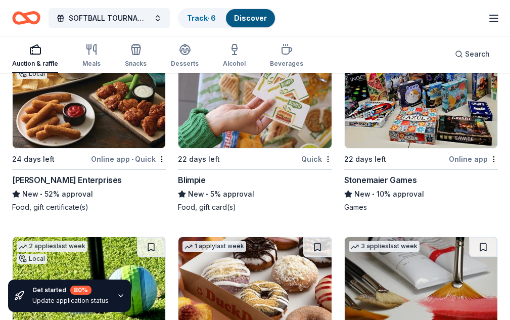
scroll to position [3391, 0]
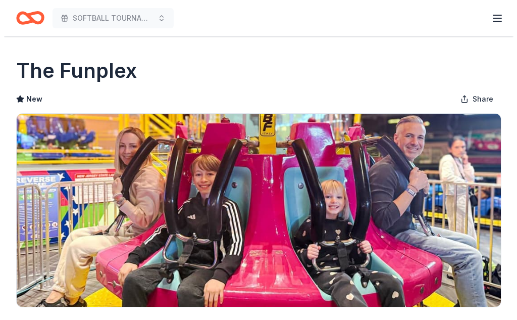
scroll to position [185, 0]
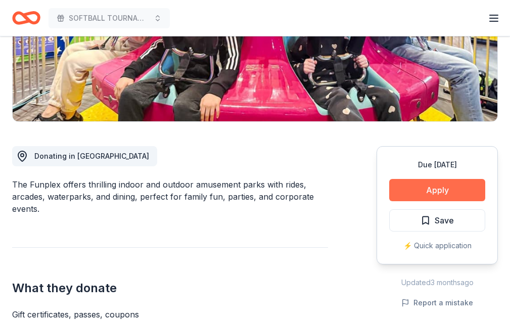
click at [407, 188] on button "Apply" at bounding box center [437, 190] width 96 height 22
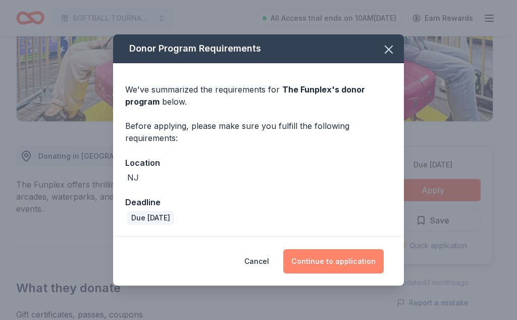
click at [319, 265] on button "Continue to application" at bounding box center [333, 261] width 101 height 24
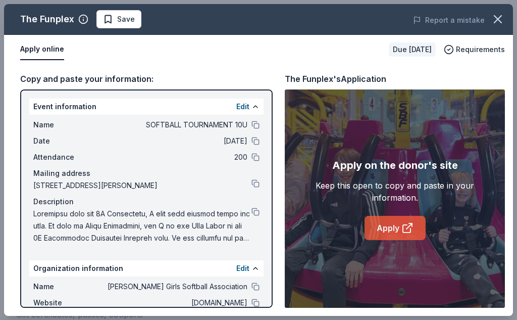
click at [373, 220] on link "Apply" at bounding box center [395, 228] width 61 height 24
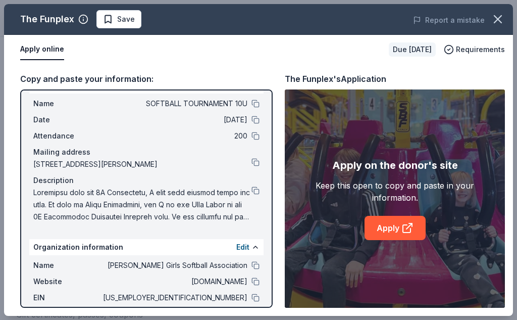
scroll to position [0, 0]
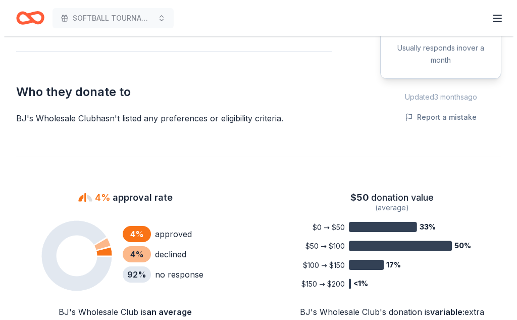
scroll to position [370, 0]
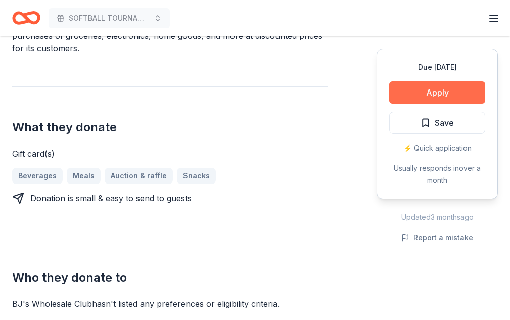
click at [425, 98] on button "Apply" at bounding box center [437, 92] width 96 height 22
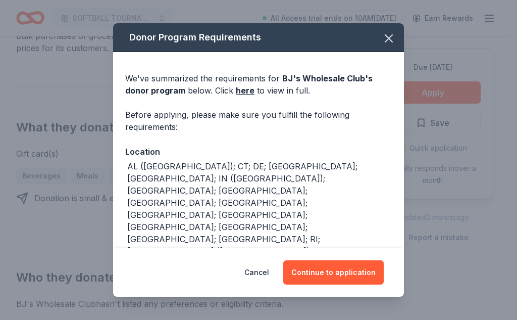
click at [315, 282] on div "Cancel Continue to application" at bounding box center [258, 272] width 291 height 49
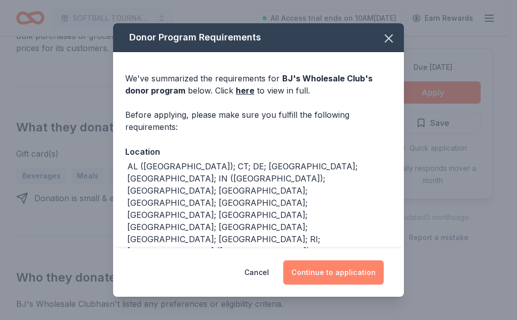
click at [316, 269] on button "Continue to application" at bounding box center [333, 272] width 101 height 24
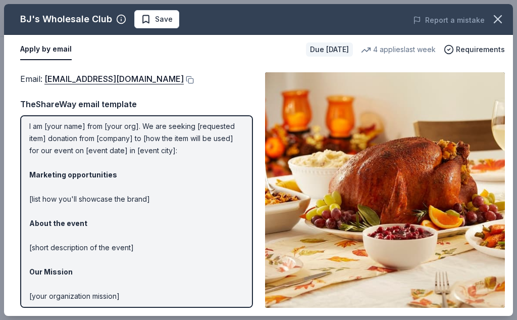
scroll to position [105, 0]
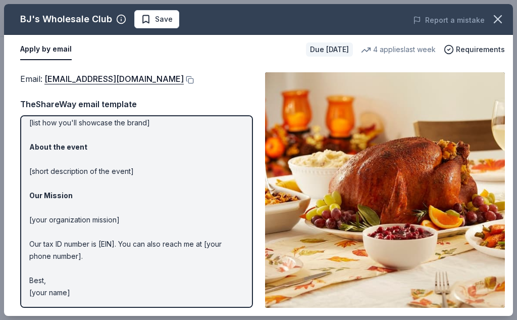
click at [66, 293] on p "Hi [name/there], I am [your name] from [your org]. We are seeking [requested it…" at bounding box center [136, 159] width 215 height 279
click at [70, 293] on p "Hi [name/there], I am [your name] from [your org]. We are seeking [requested it…" at bounding box center [136, 159] width 215 height 279
drag, startPoint x: 71, startPoint y: 293, endPoint x: 53, endPoint y: 150, distance: 144.1
click at [47, 198] on p "Hi [name/there], I am [your name] from [your org]. We are seeking [requested it…" at bounding box center [136, 159] width 215 height 279
click at [28, 130] on div "Hi [name/there], I am [your name] from [your org]. We are seeking [requested it…" at bounding box center [136, 211] width 233 height 192
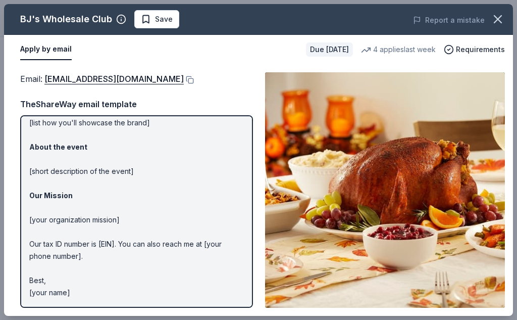
scroll to position [0, 0]
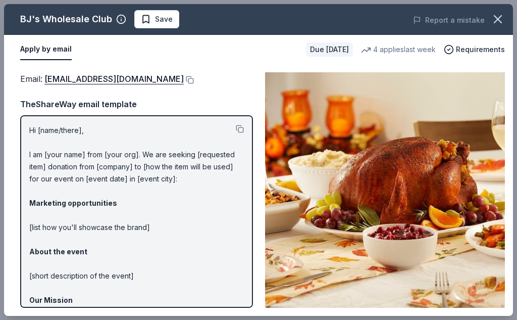
click at [32, 144] on p "Hi [name/there], I am [your name] from [your org]. We are seeking [requested it…" at bounding box center [136, 263] width 215 height 279
click at [33, 129] on p "Hi [name/there], I am [your name] from [your org]. We are seeking [requested it…" at bounding box center [136, 263] width 215 height 279
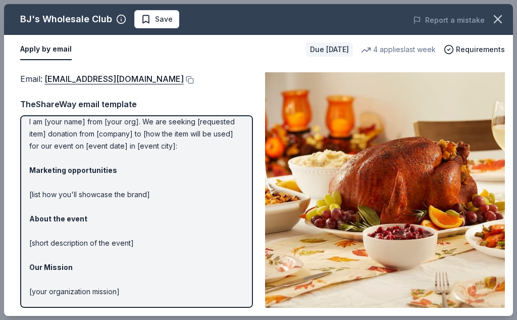
scroll to position [105, 0]
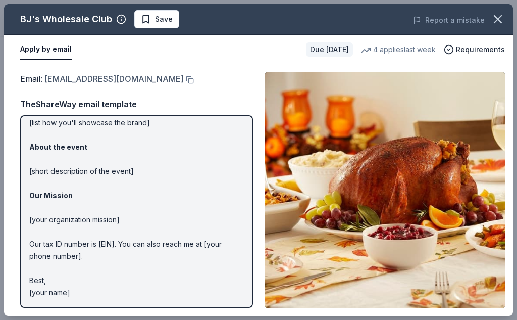
click at [72, 79] on link "community@bjs.com" at bounding box center [113, 78] width 139 height 13
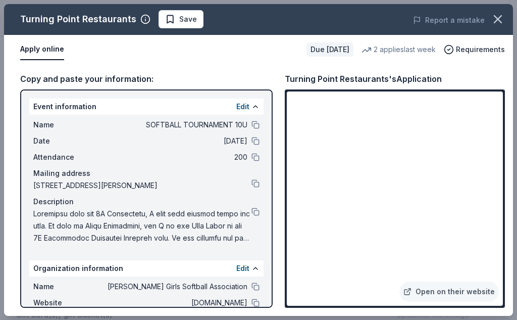
scroll to position [185, 0]
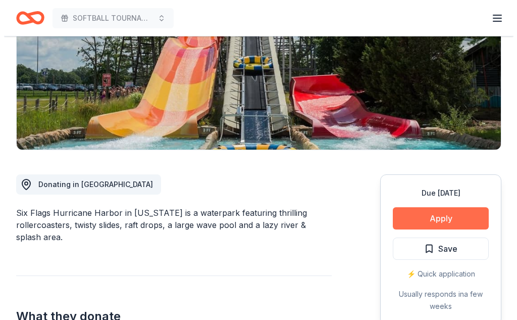
scroll to position [185, 0]
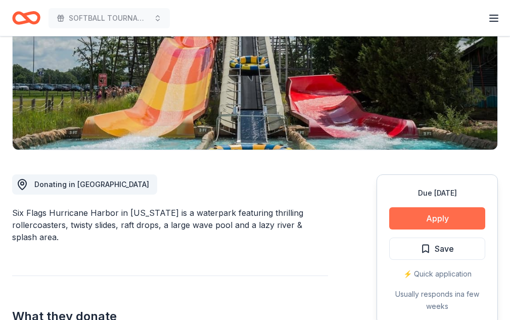
click at [402, 207] on button "Apply" at bounding box center [437, 218] width 96 height 22
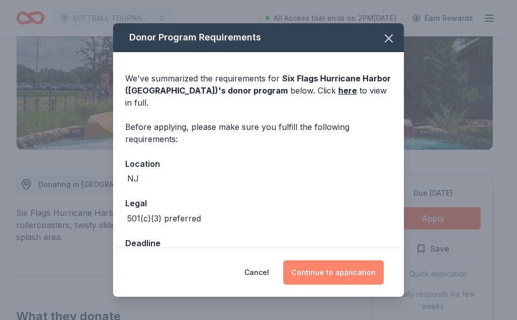
click at [345, 268] on button "Continue to application" at bounding box center [333, 272] width 101 height 24
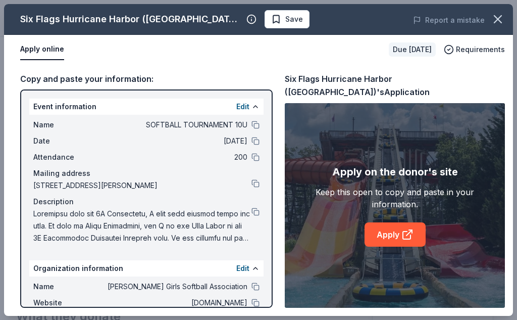
scroll to position [83, 0]
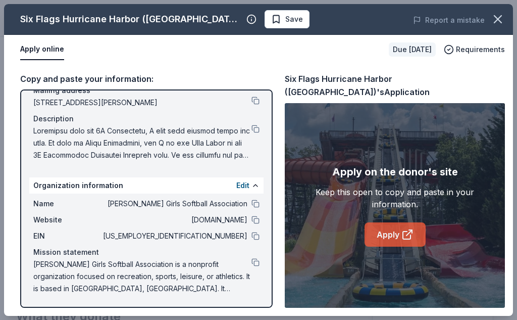
click at [401, 222] on link "Apply" at bounding box center [395, 234] width 61 height 24
